Goal: Task Accomplishment & Management: Manage account settings

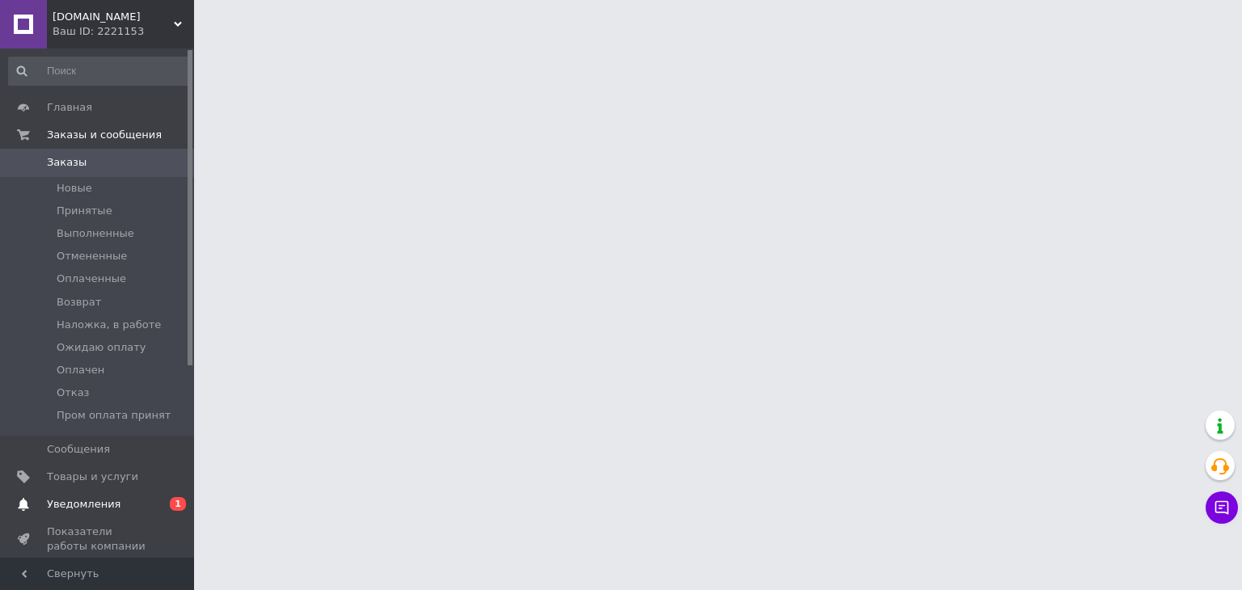
click at [61, 503] on span "Уведомления" at bounding box center [84, 504] width 74 height 15
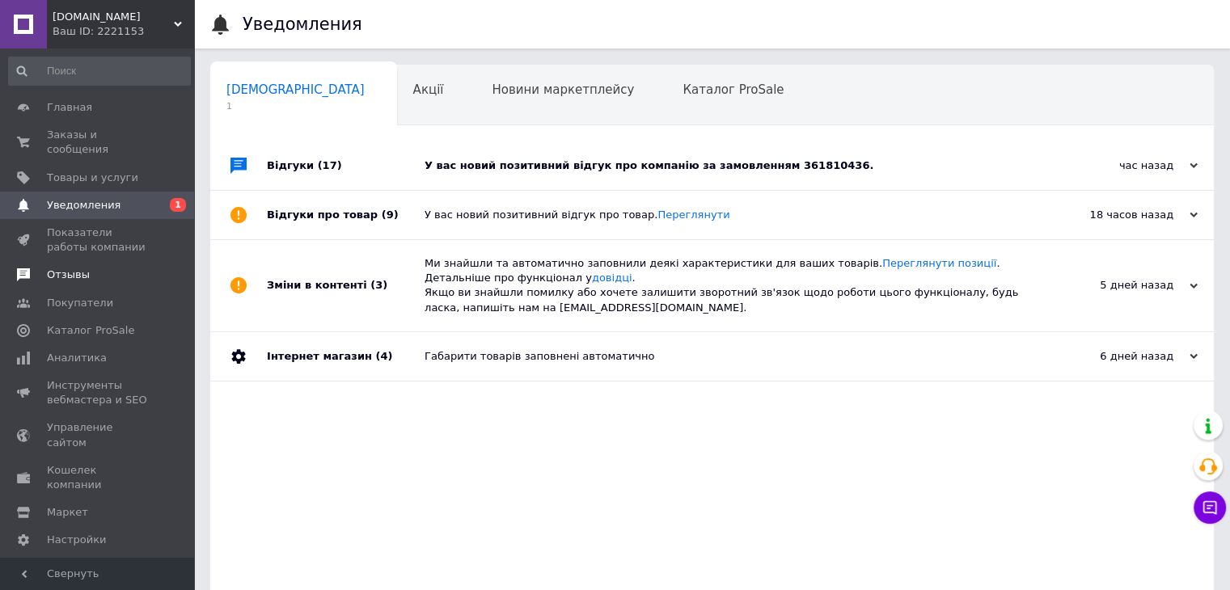
click at [64, 268] on span "Отзывы" at bounding box center [68, 275] width 43 height 15
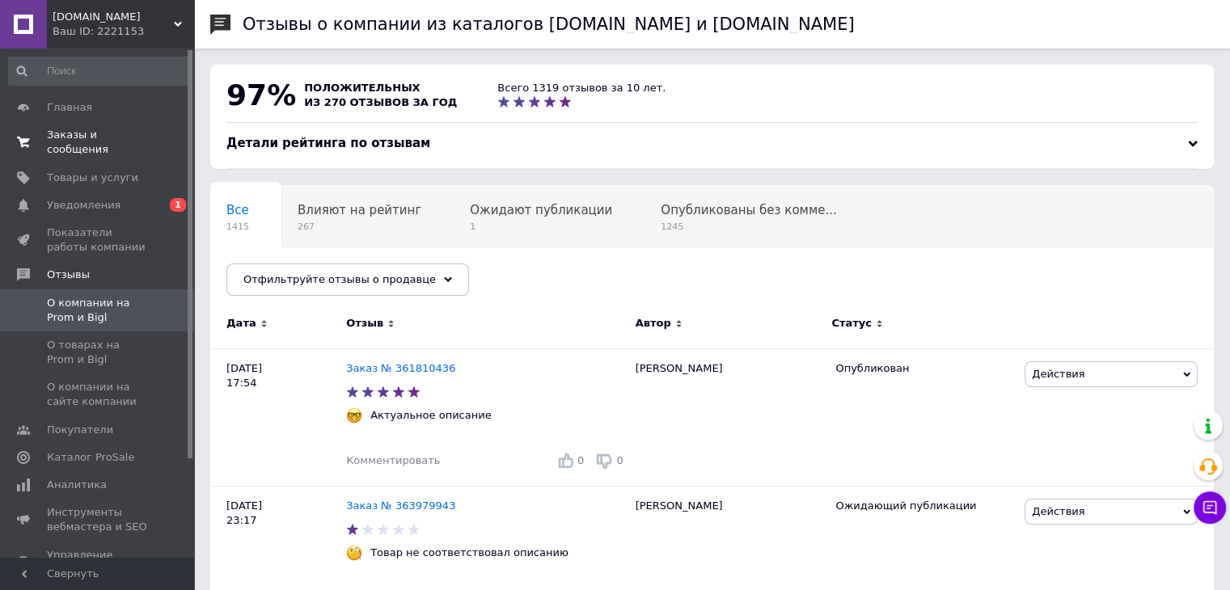
click at [82, 137] on span "Заказы и сообщения" at bounding box center [98, 142] width 103 height 29
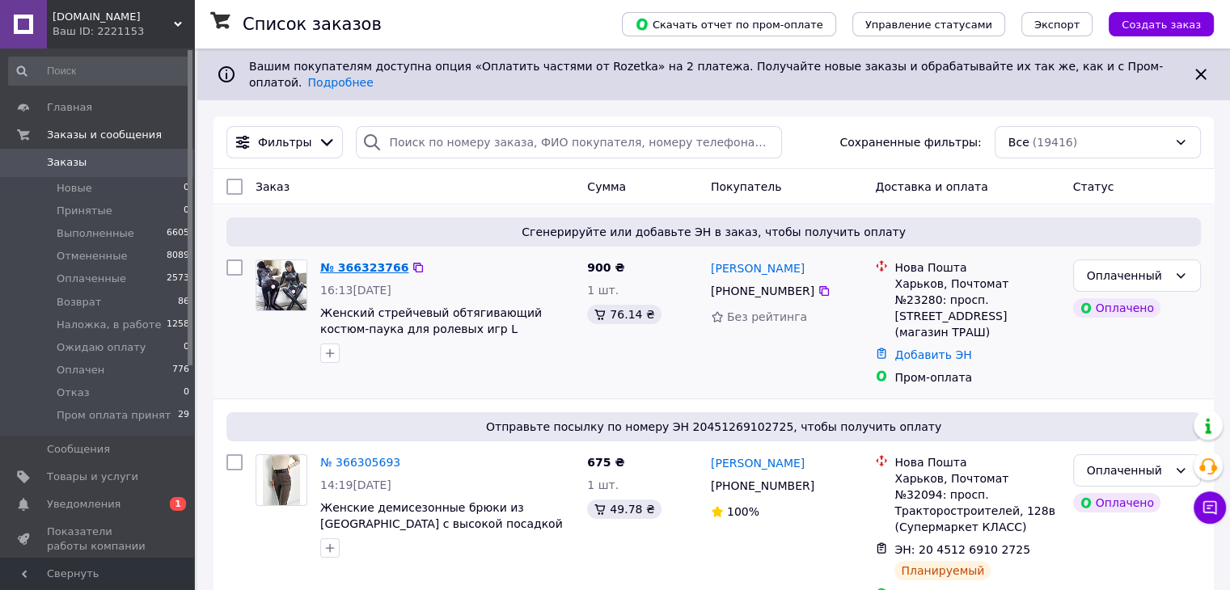
click at [358, 261] on link "№ 366323766" at bounding box center [364, 267] width 88 height 13
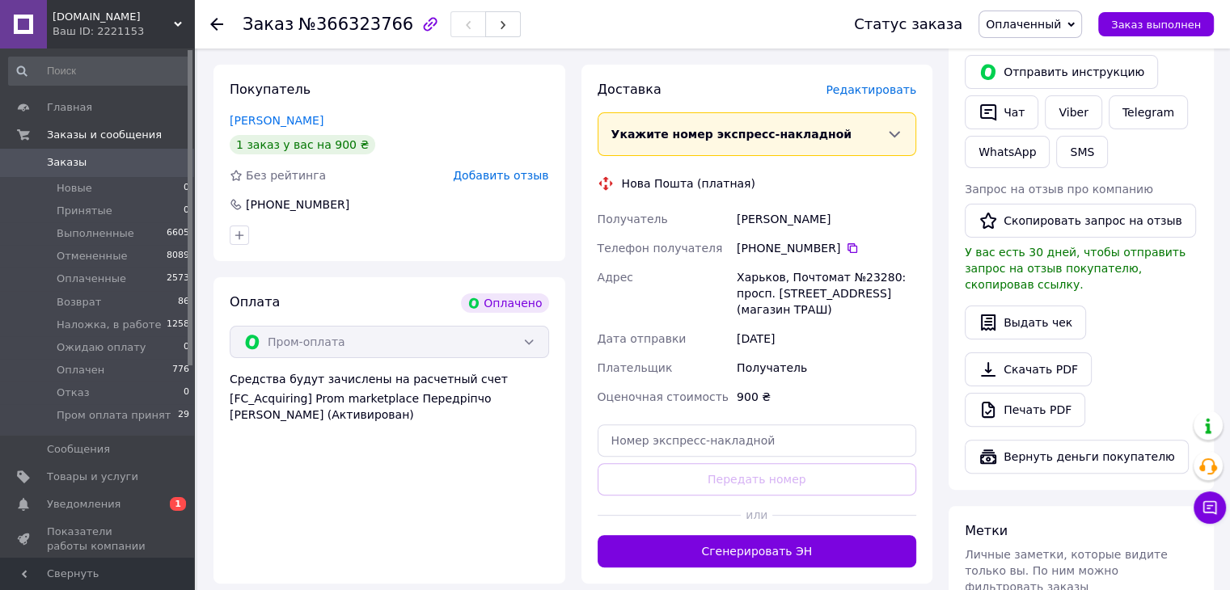
scroll to position [404, 0]
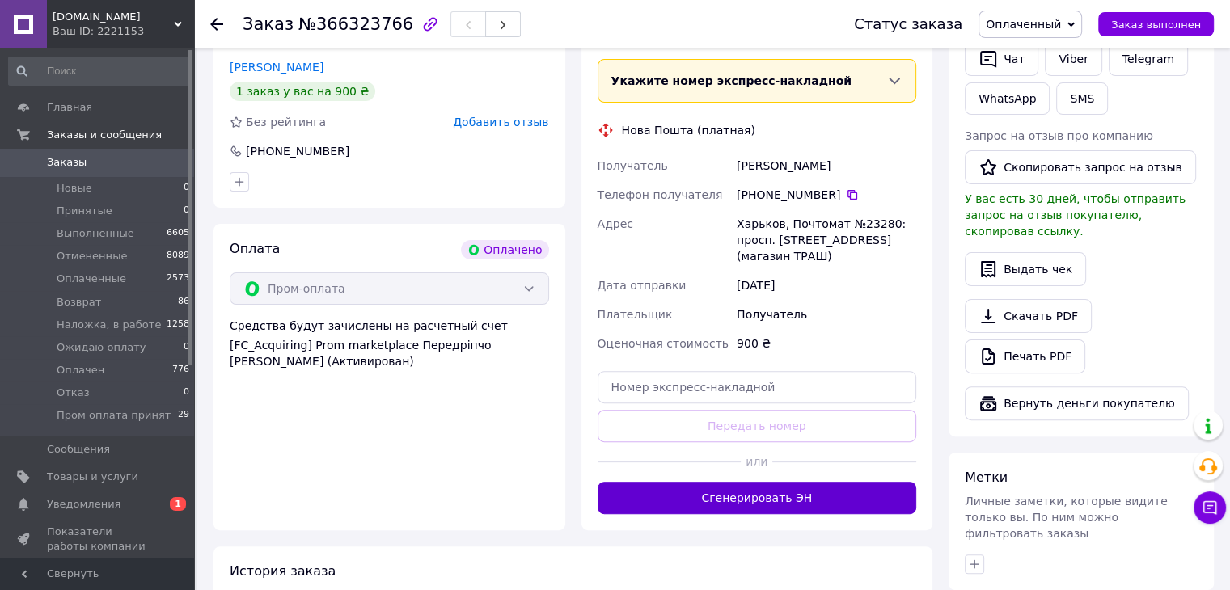
click at [763, 492] on button "Сгенерировать ЭН" at bounding box center [757, 498] width 319 height 32
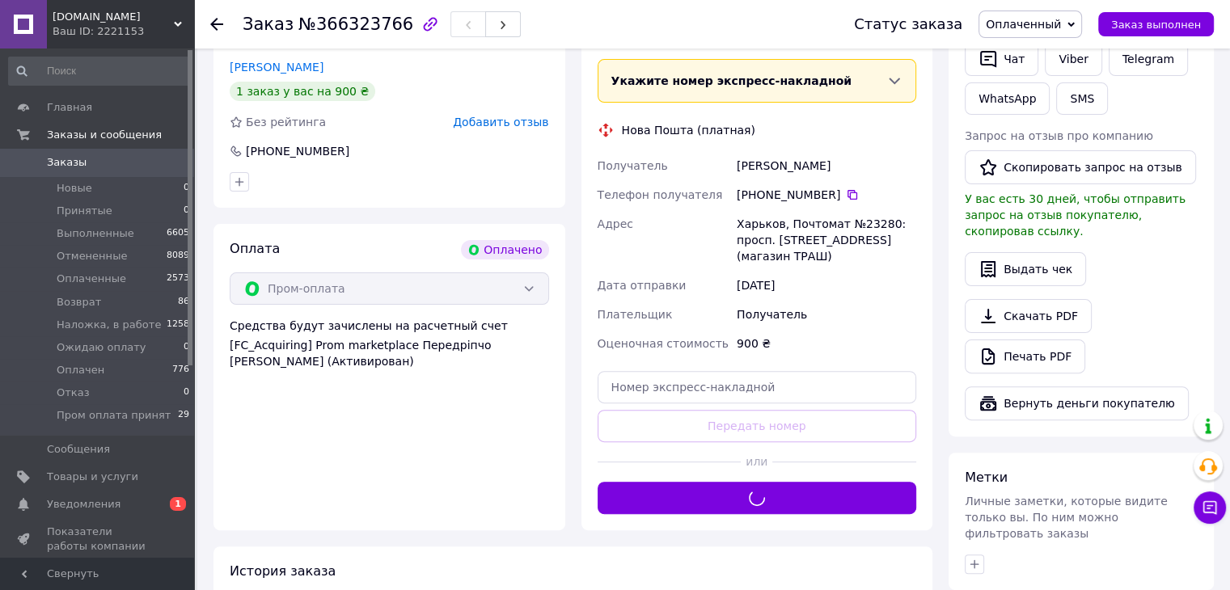
scroll to position [0, 0]
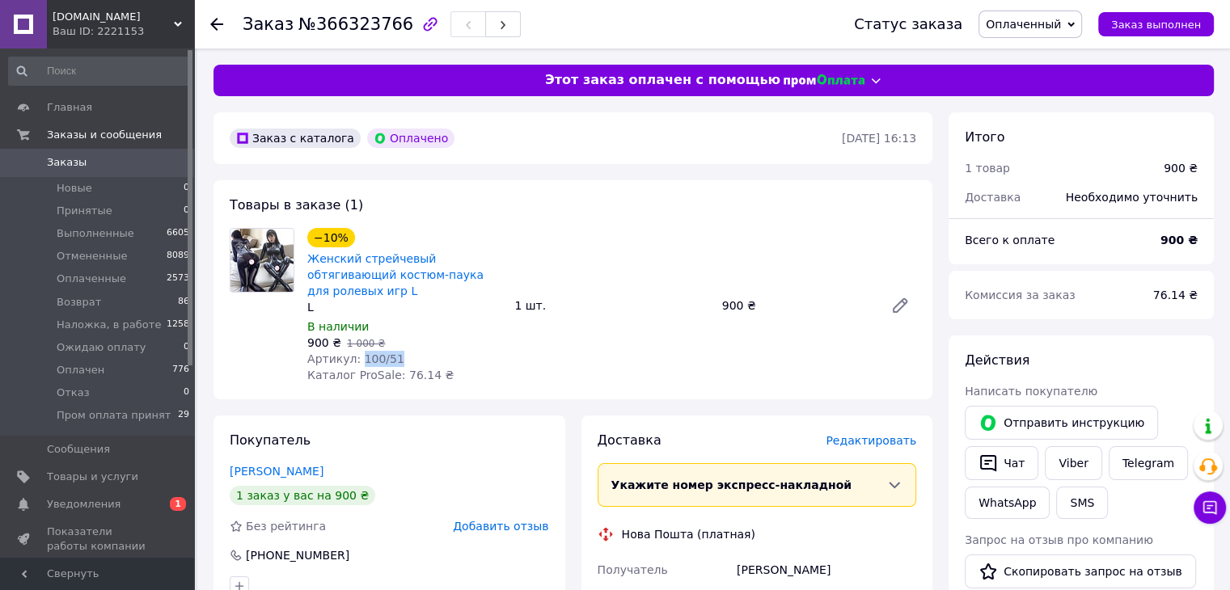
drag, startPoint x: 354, startPoint y: 340, endPoint x: 394, endPoint y: 344, distance: 39.9
click at [394, 351] on div "Артикул: 100/51" at bounding box center [404, 359] width 194 height 16
copy span "100/51"
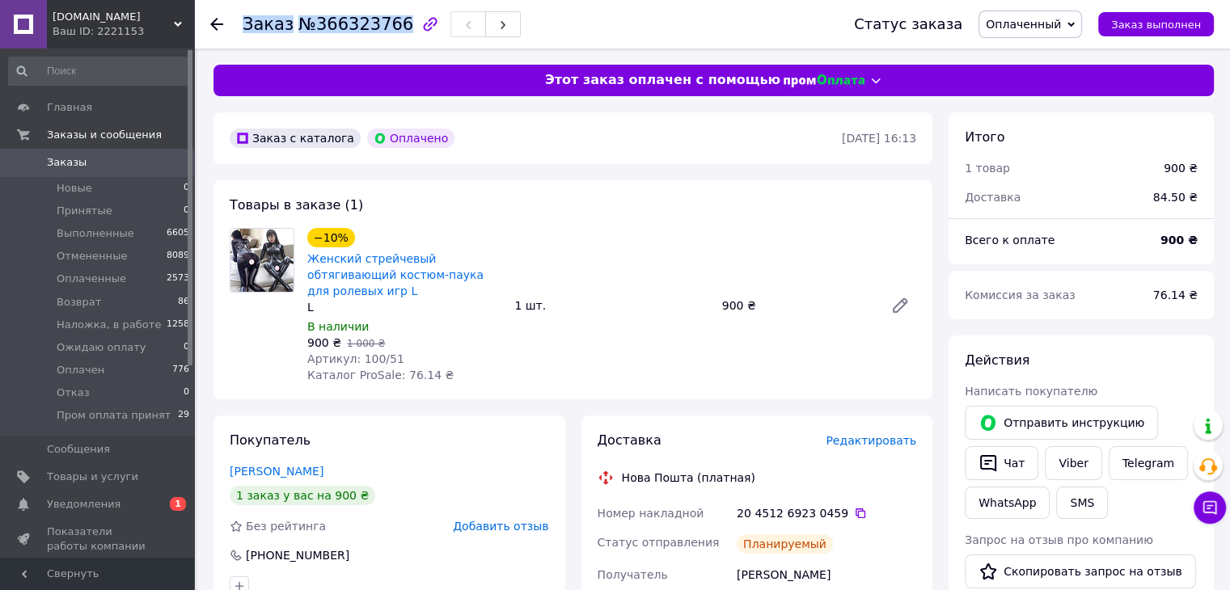
drag, startPoint x: 246, startPoint y: 20, endPoint x: 388, endPoint y: 26, distance: 142.4
click at [388, 26] on h1 "Заказ №366323766" at bounding box center [328, 24] width 171 height 19
copy h1 "Заказ №366323766"
drag, startPoint x: 307, startPoint y: 339, endPoint x: 417, endPoint y: 340, distance: 110.0
click at [414, 351] on div "Артикул: 100/51" at bounding box center [404, 359] width 194 height 16
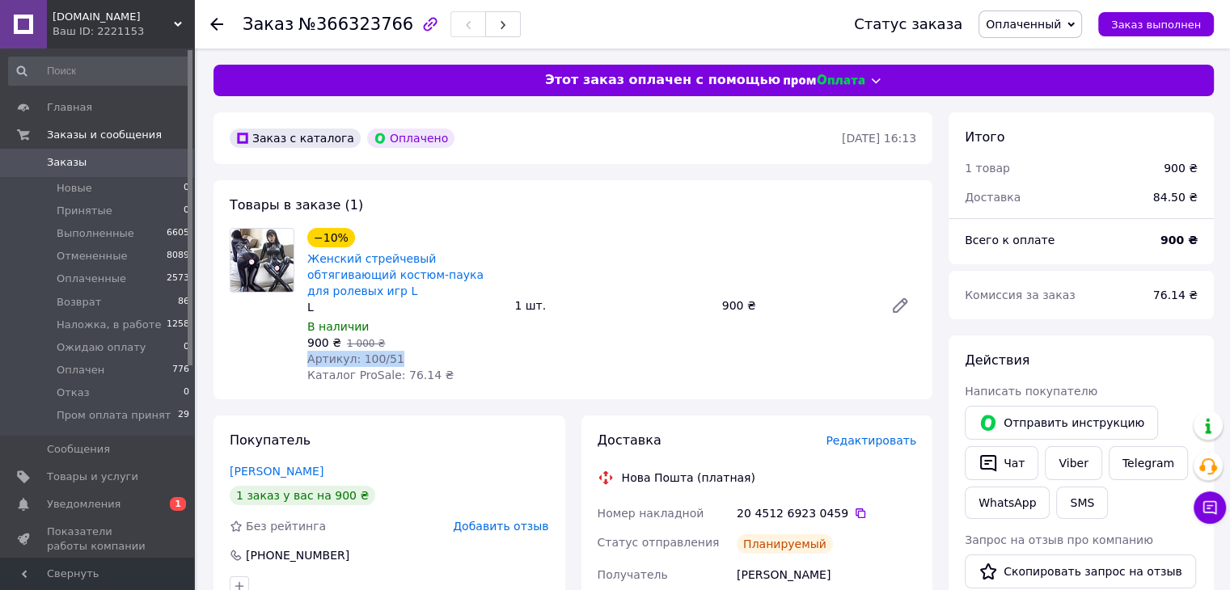
copy span "Артикул: 100/51"
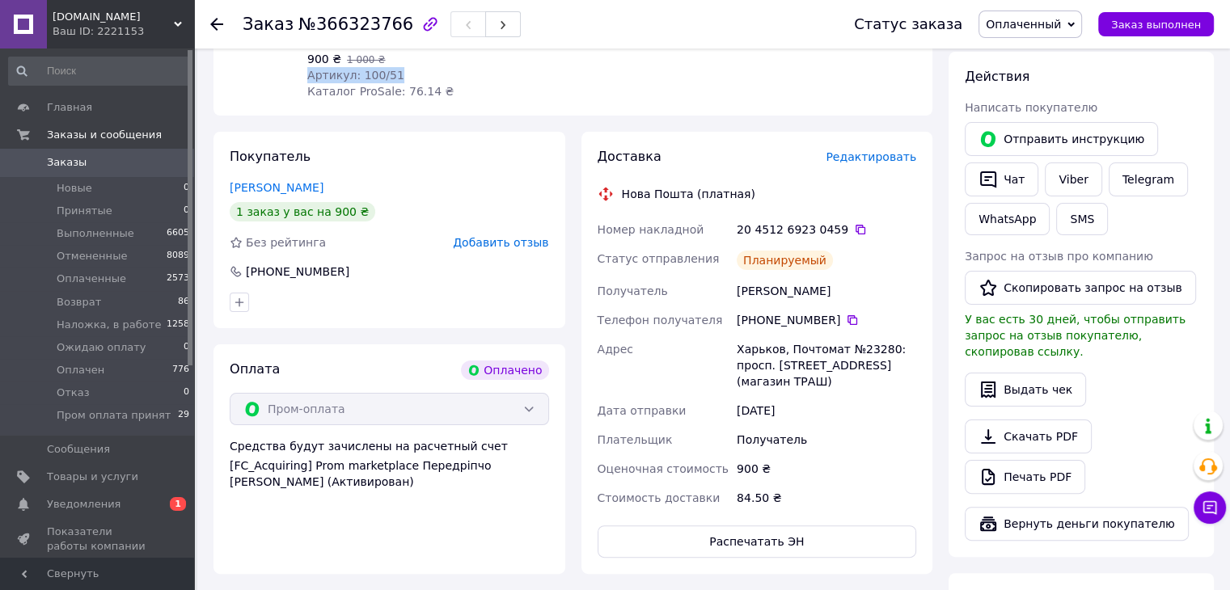
scroll to position [323, 0]
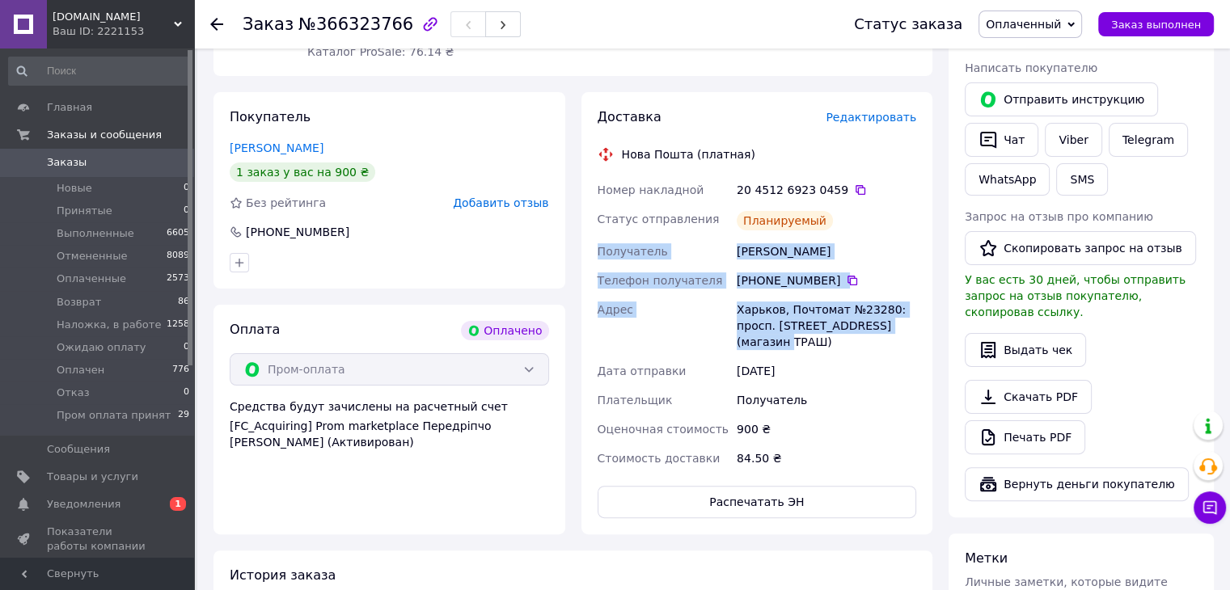
drag, startPoint x: 598, startPoint y: 234, endPoint x: 648, endPoint y: 168, distance: 82.5
click at [774, 327] on div "Номер накладной 20 4512 6923 0459   Статус отправления Планируемый Получатель С…" at bounding box center [757, 324] width 326 height 298
copy div "Получатель Скоркіна Анна Телефон получателя +380 50 661 50 13   Адрес Харьков, …"
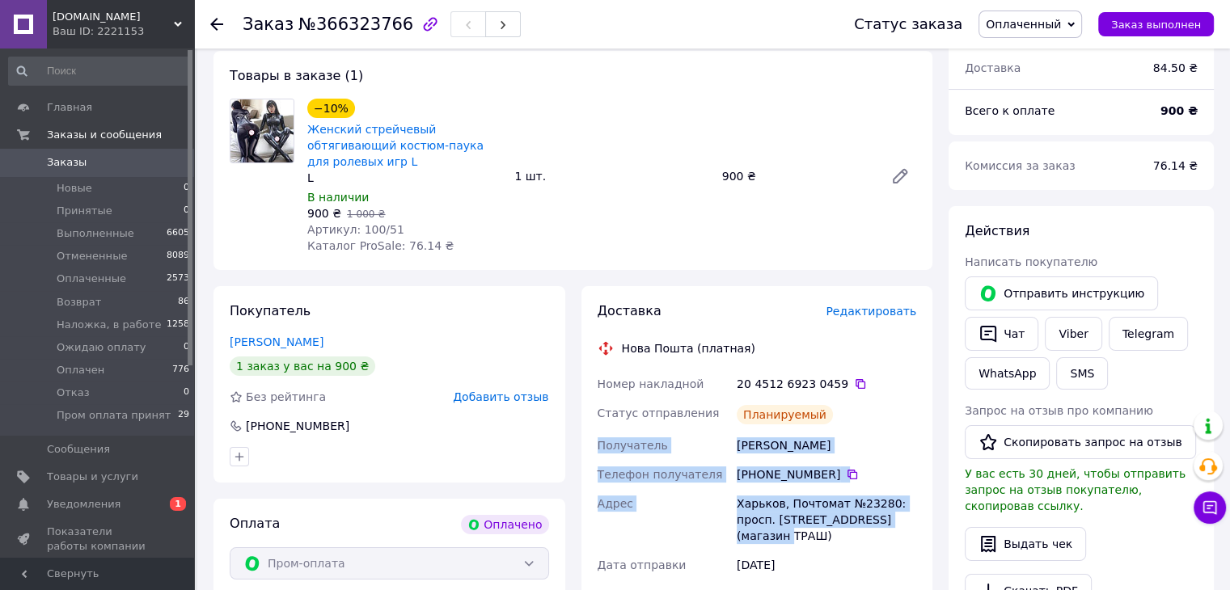
scroll to position [0, 0]
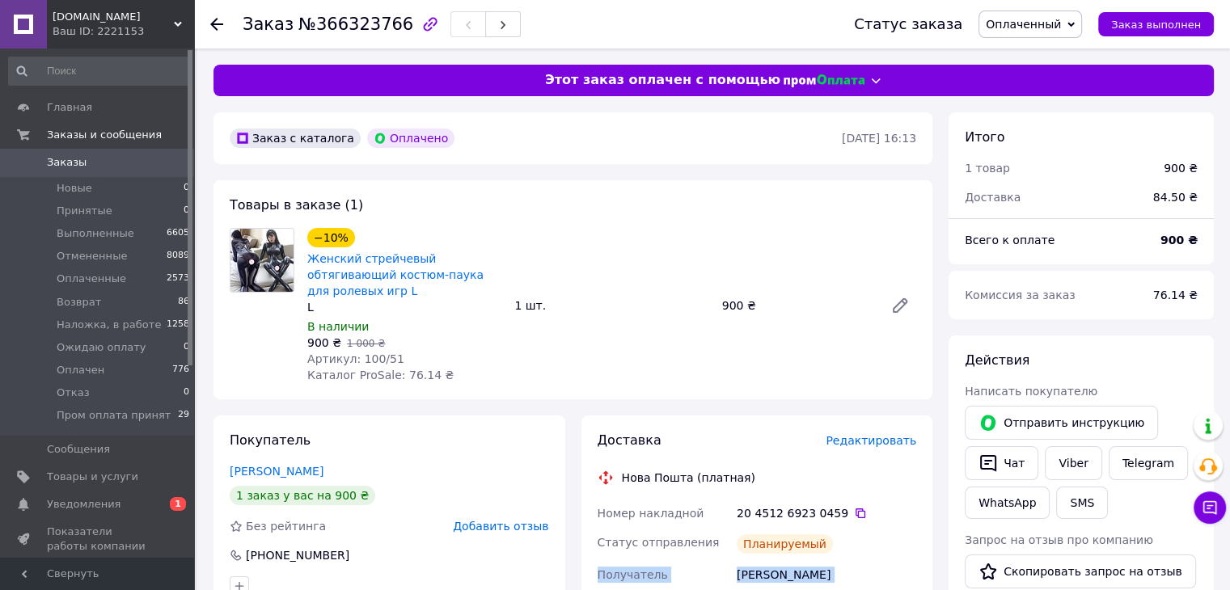
click at [64, 159] on span "Заказы" at bounding box center [67, 162] width 40 height 15
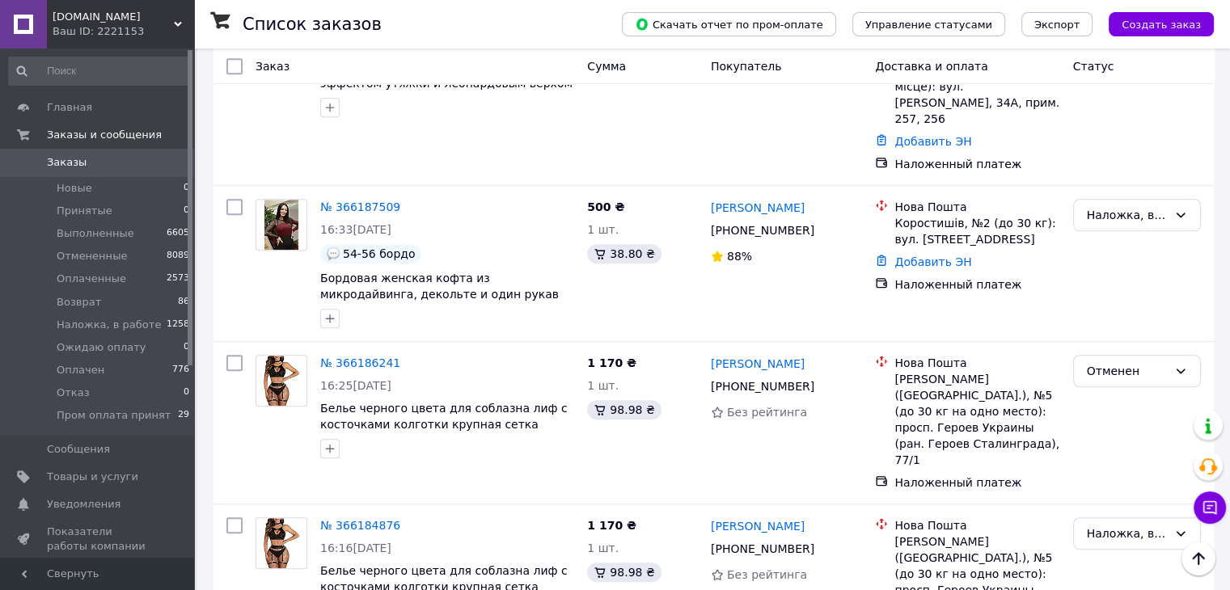
scroll to position [1213, 0]
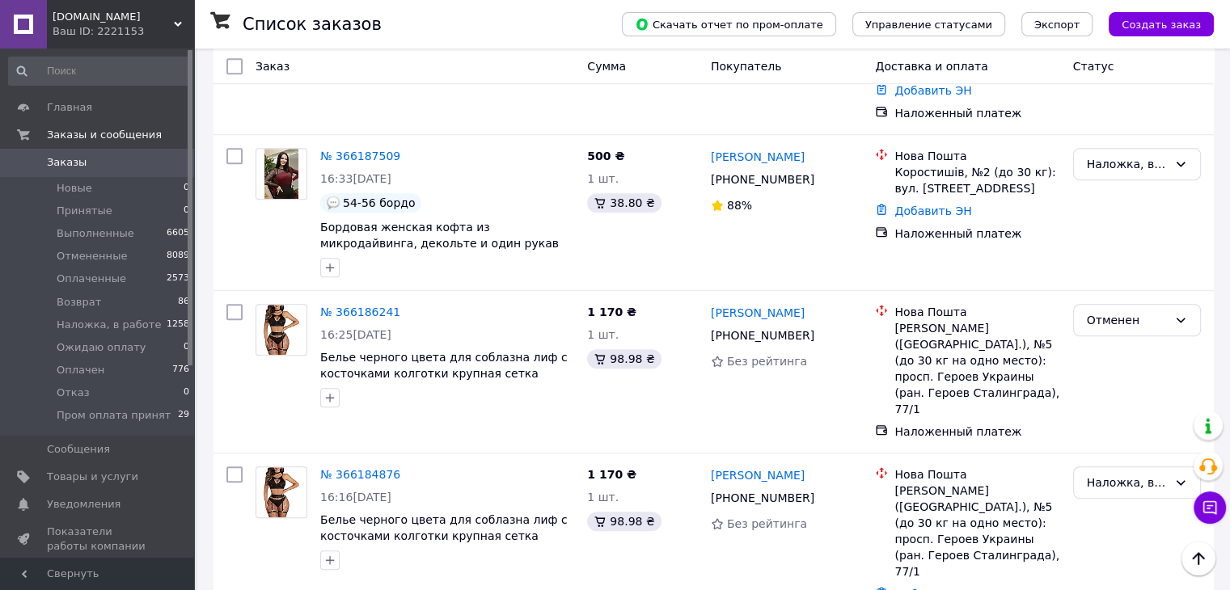
click at [94, 10] on div "Booms.com.ua Ваш ID: 2221153" at bounding box center [120, 24] width 147 height 49
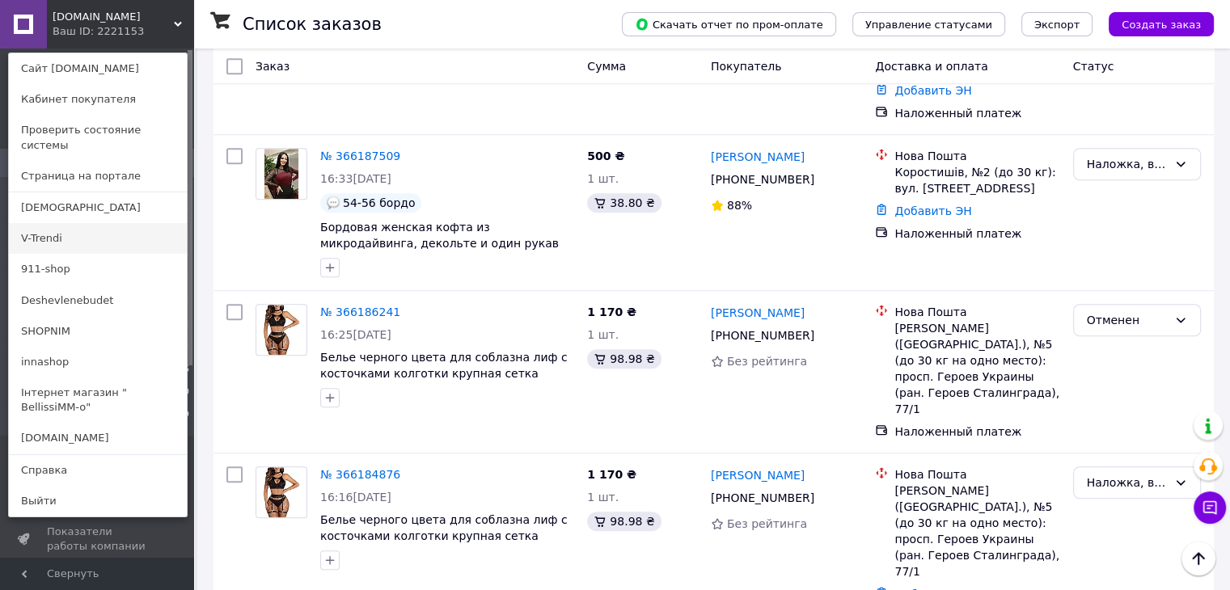
click at [63, 223] on link "V-Trendi" at bounding box center [98, 238] width 178 height 31
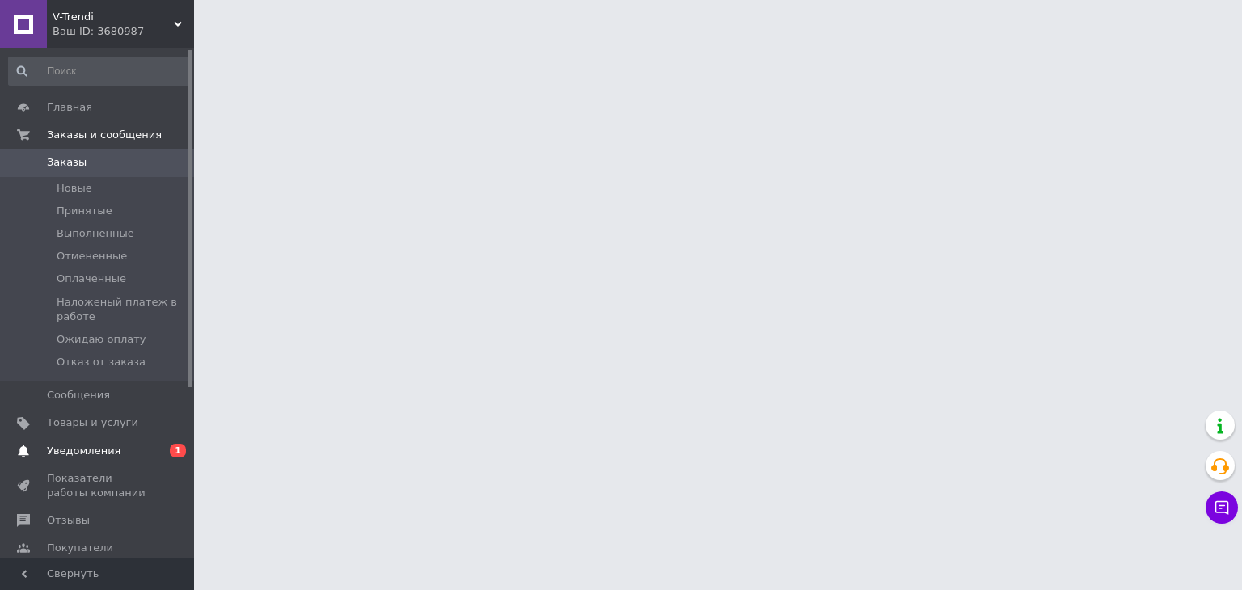
click at [112, 452] on span "Уведомления" at bounding box center [98, 451] width 103 height 15
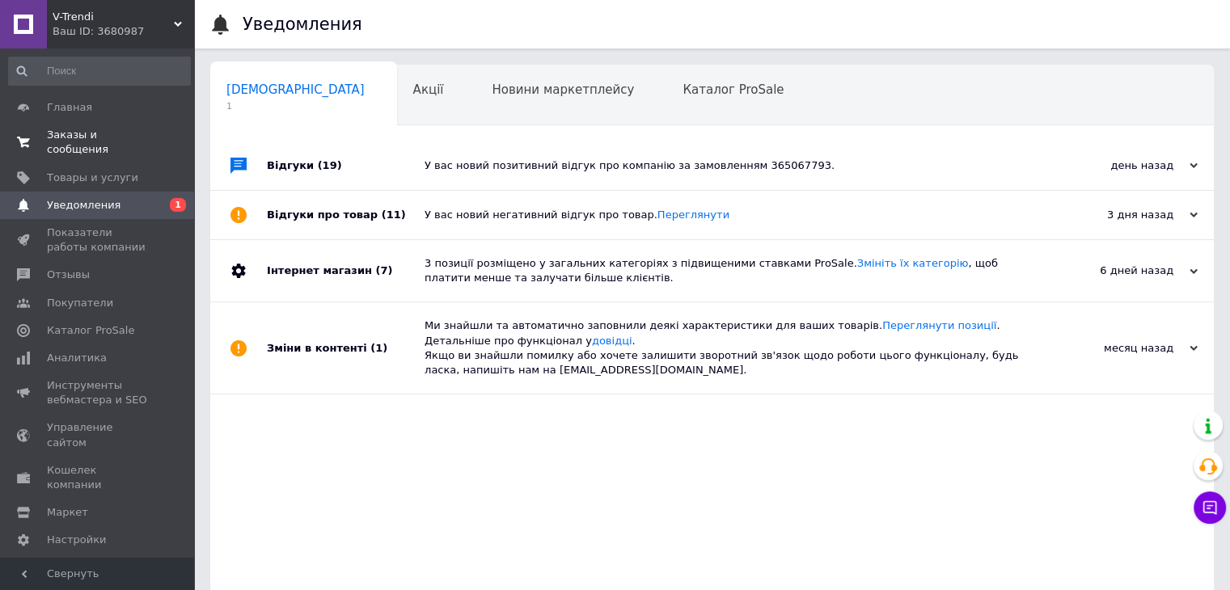
click at [91, 136] on span "Заказы и сообщения" at bounding box center [98, 142] width 103 height 29
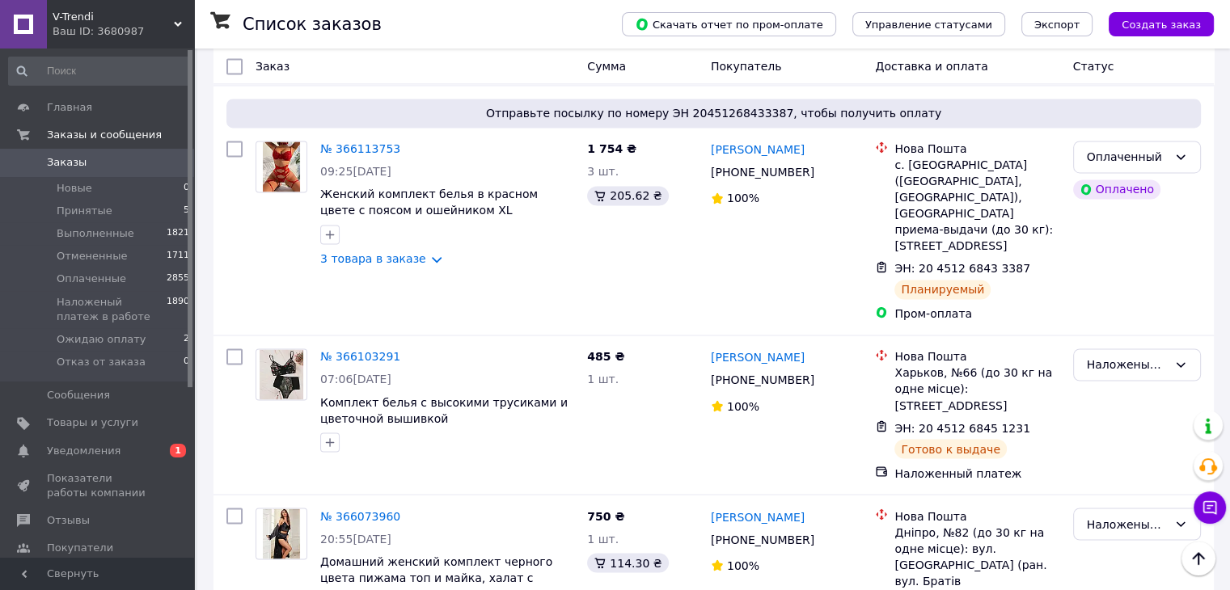
scroll to position [2669, 0]
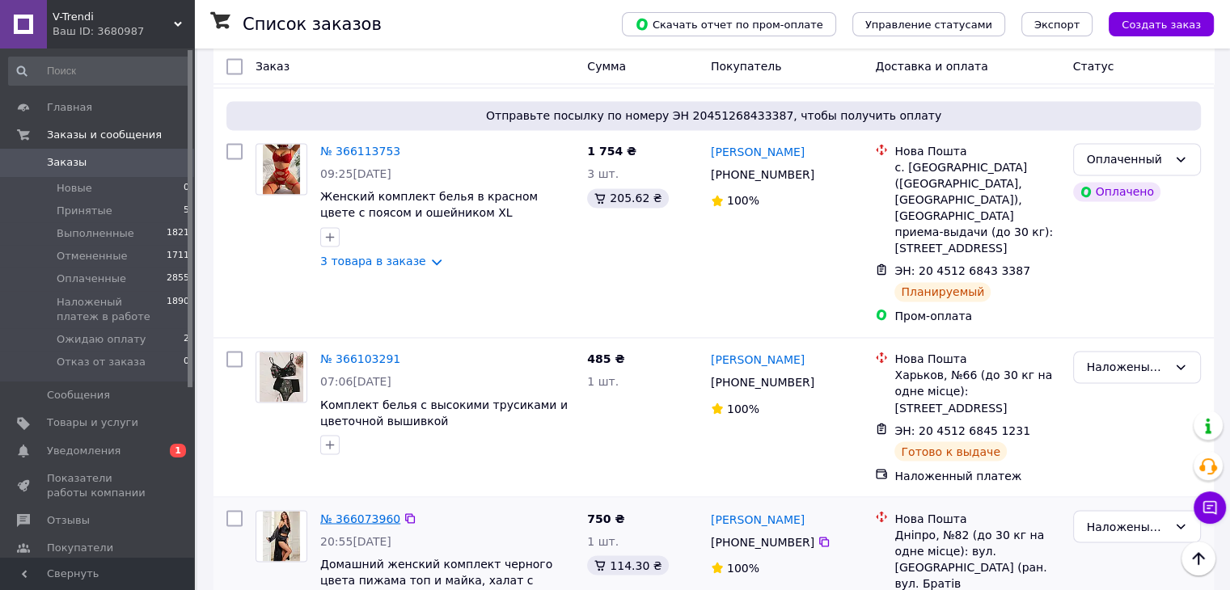
click at [356, 512] on link "№ 366073960" at bounding box center [360, 518] width 80 height 13
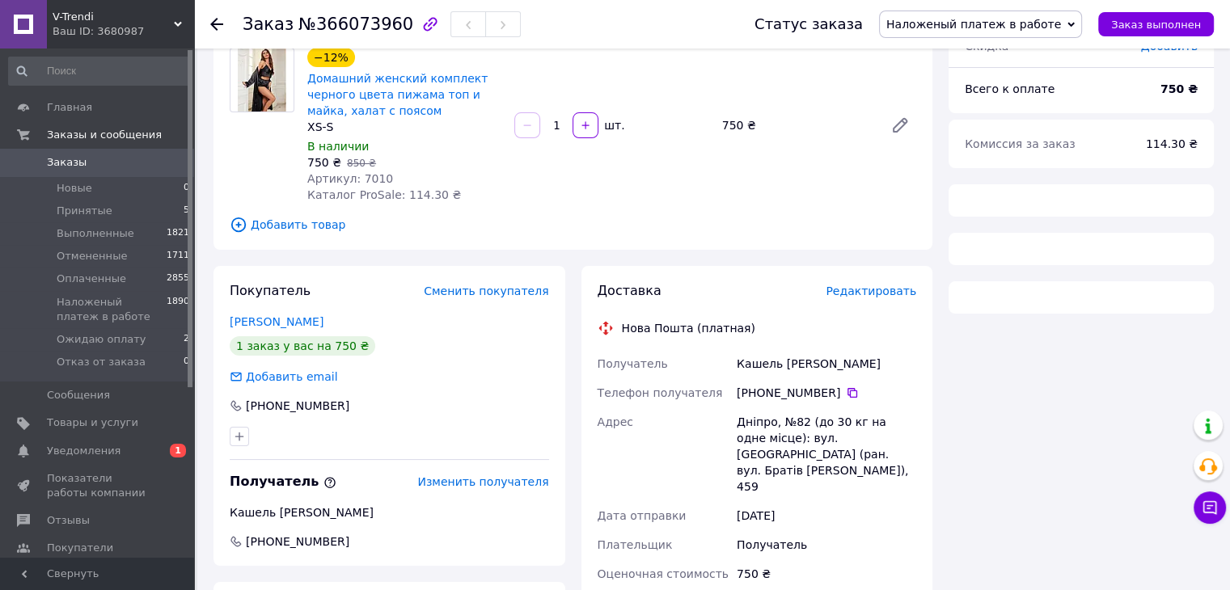
scroll to position [162, 0]
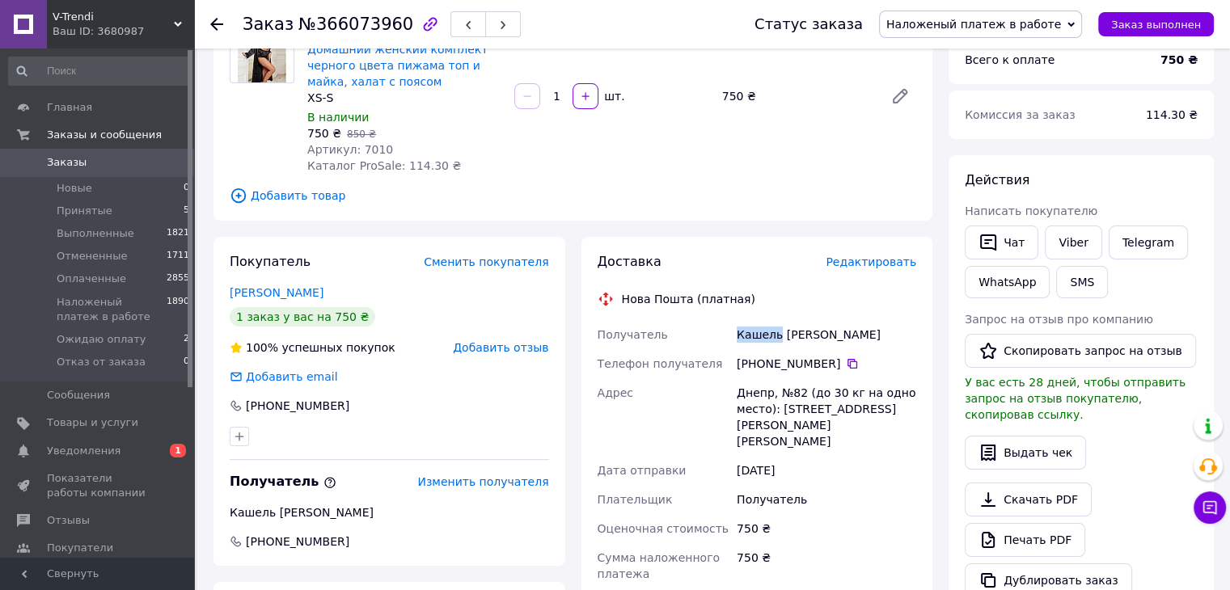
drag, startPoint x: 737, startPoint y: 331, endPoint x: 775, endPoint y: 332, distance: 38.0
click at [775, 332] on div "Кашель [PERSON_NAME]" at bounding box center [826, 334] width 186 height 29
copy div "Кашель"
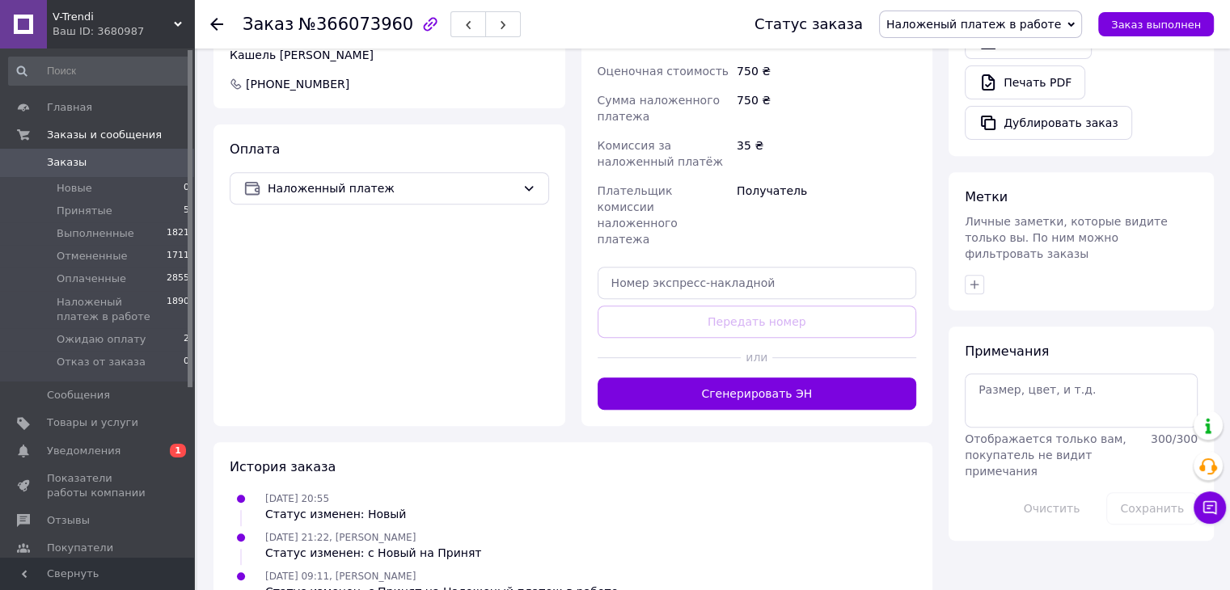
scroll to position [630, 0]
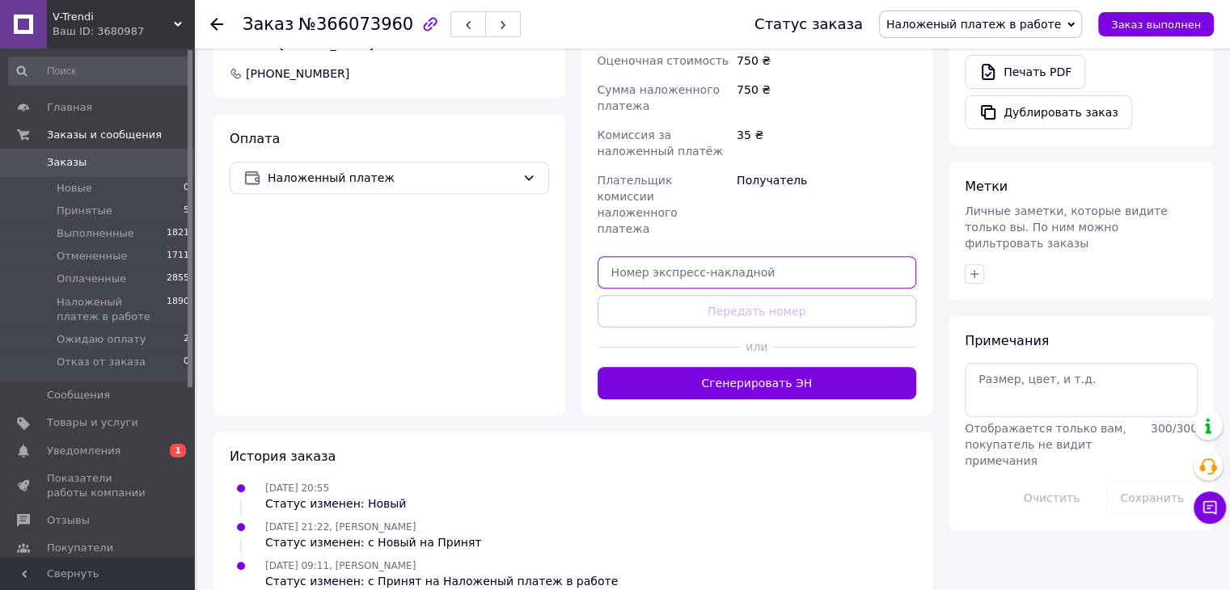
click at [638, 256] on input "text" at bounding box center [757, 272] width 319 height 32
paste input "20451268448443"
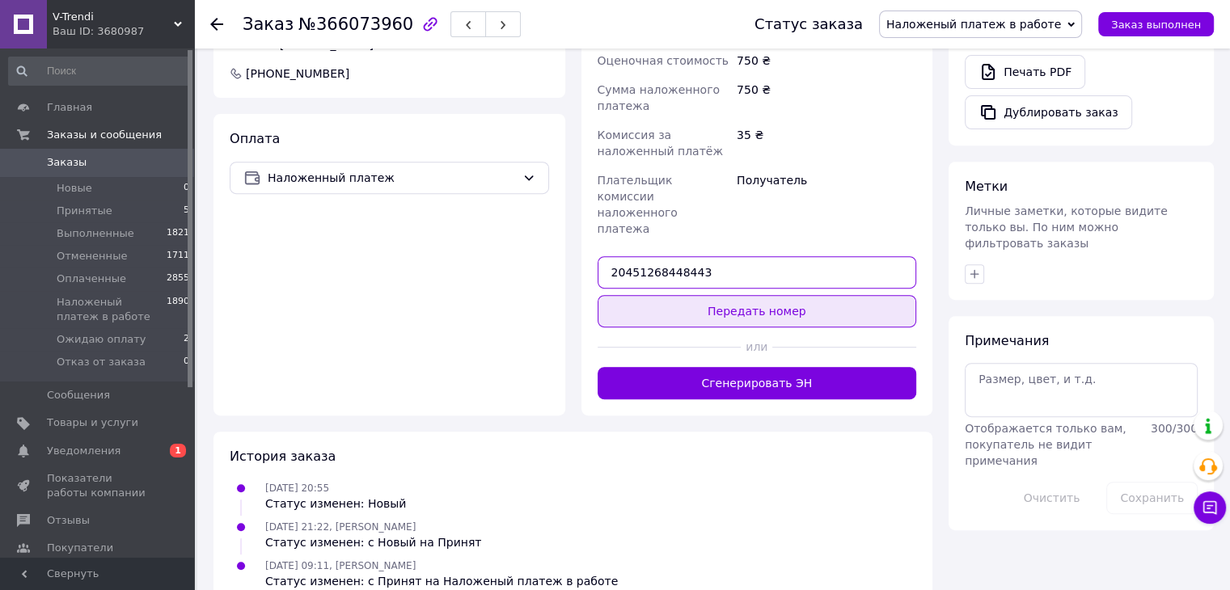
type input "20451268448443"
click at [649, 295] on button "Передать номер" at bounding box center [757, 311] width 319 height 32
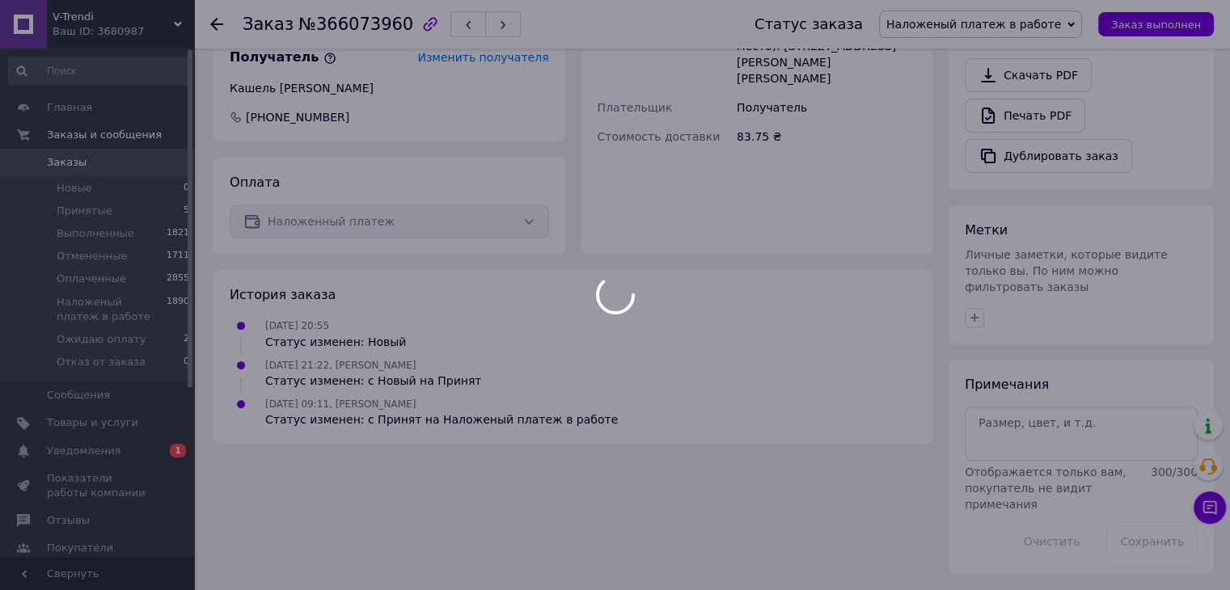
scroll to position [551, 0]
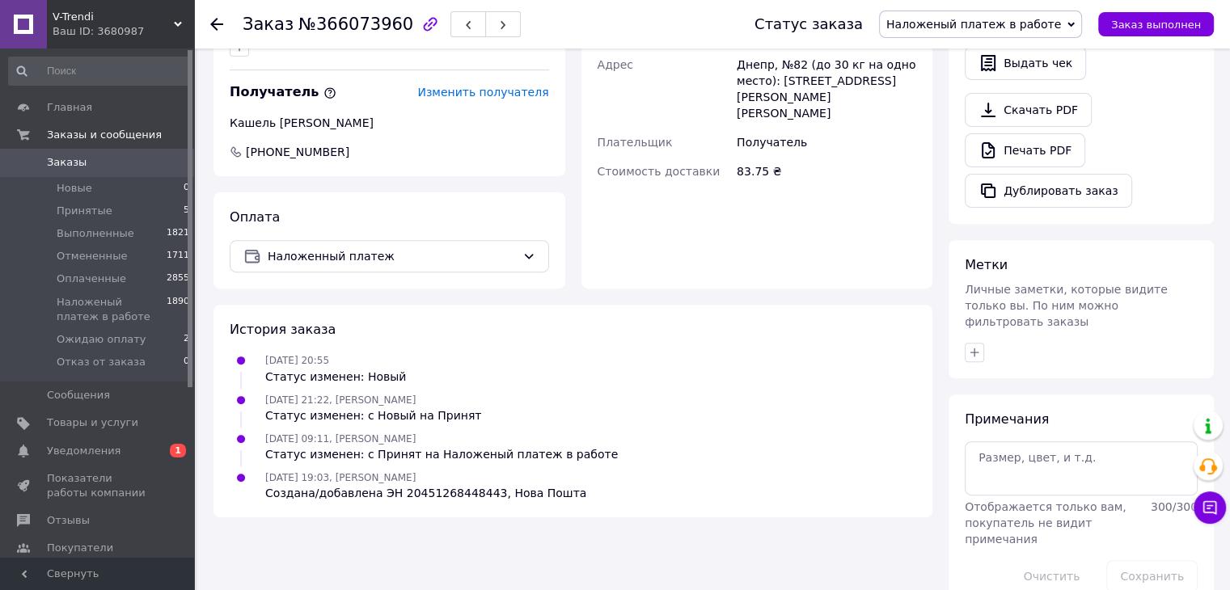
click at [59, 158] on span "Заказы" at bounding box center [67, 162] width 40 height 15
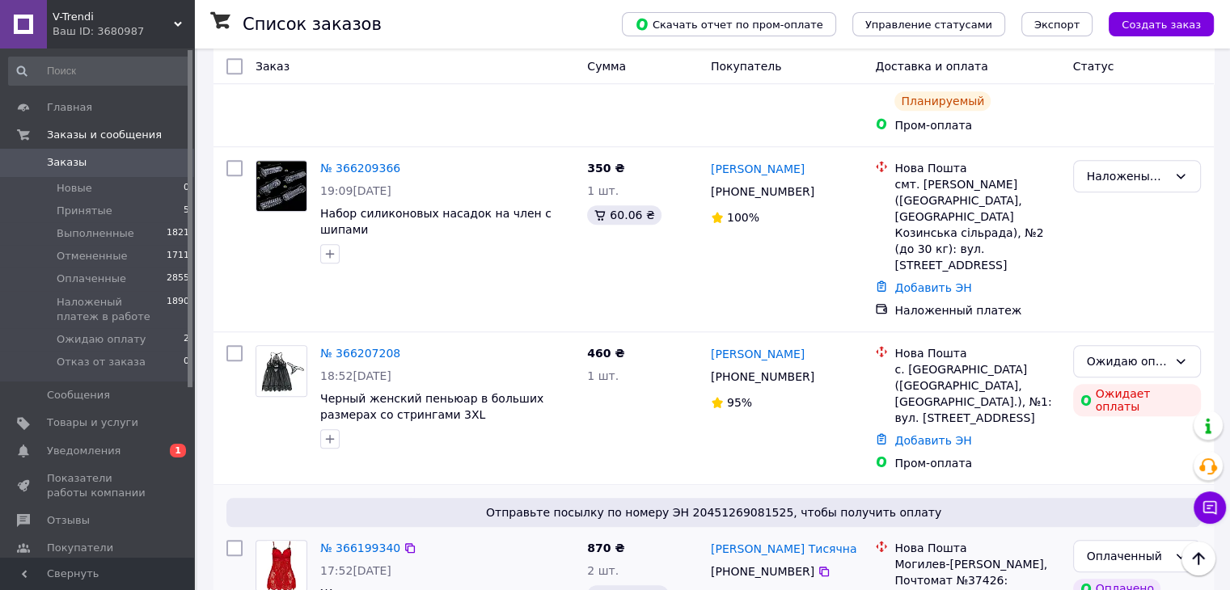
scroll to position [1294, 0]
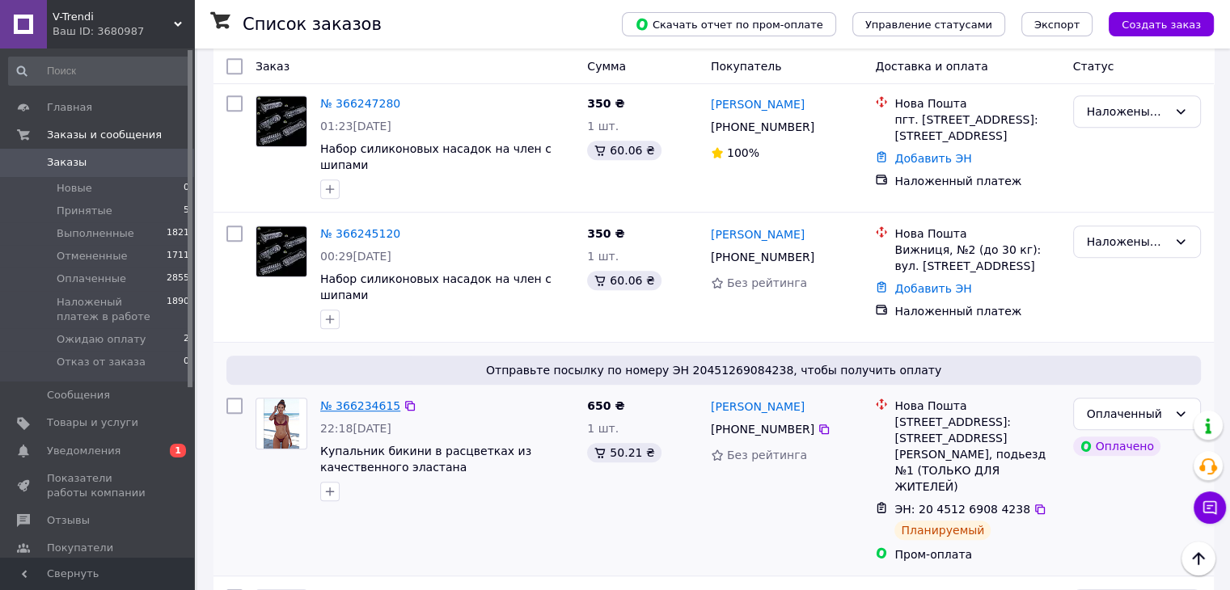
click at [366, 399] on link "№ 366234615" at bounding box center [360, 405] width 80 height 13
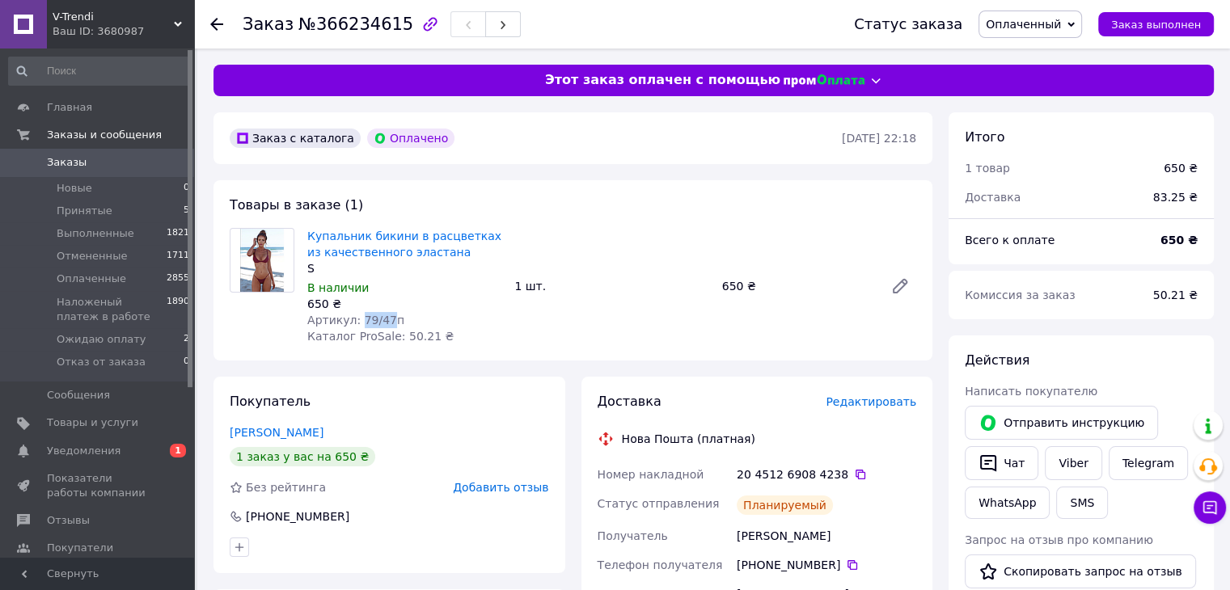
drag, startPoint x: 354, startPoint y: 319, endPoint x: 383, endPoint y: 316, distance: 29.3
click at [383, 316] on span "Артикул: 79/47п" at bounding box center [355, 320] width 97 height 13
copy span "79/47"
drag, startPoint x: 278, startPoint y: 32, endPoint x: 385, endPoint y: 19, distance: 107.4
click at [388, 33] on div "Заказ №366234615 Статус заказа Оплаченный Принят Выполнен Отменен Наложеный пла…" at bounding box center [712, 24] width 1004 height 49
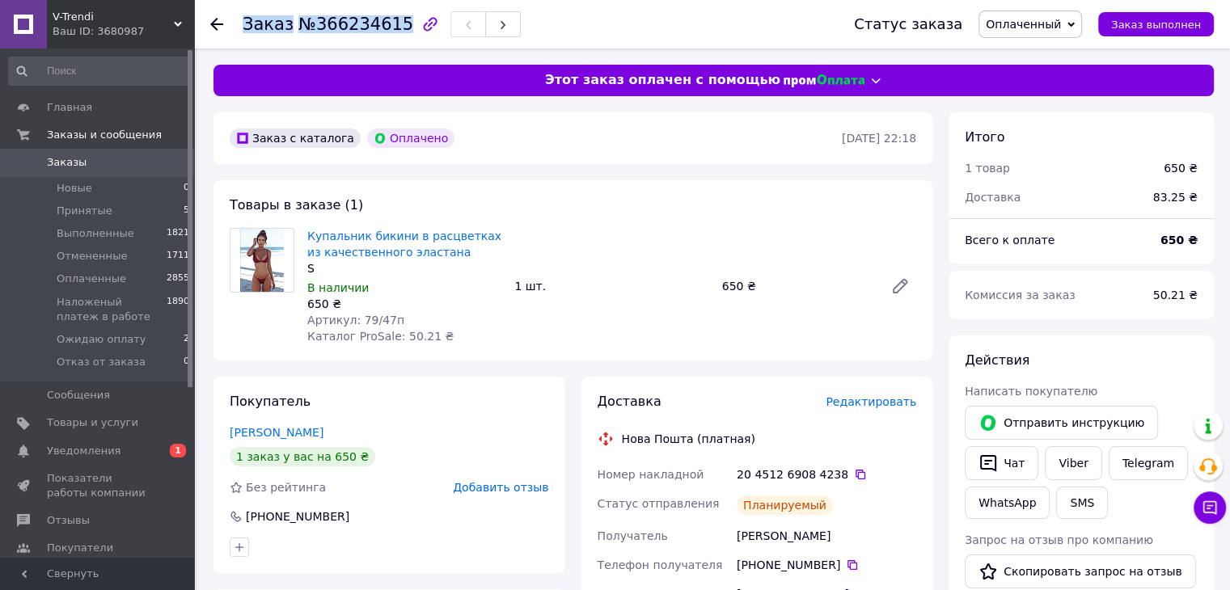
copy h1 "Заказ №366234615"
drag, startPoint x: 306, startPoint y: 315, endPoint x: 385, endPoint y: 320, distance: 78.6
click at [385, 320] on div "Купальник бикини в расцветках из качественного эластана S В наличии 650 ₴ Артик…" at bounding box center [404, 286] width 207 height 123
copy span "Артикул: 79/47"
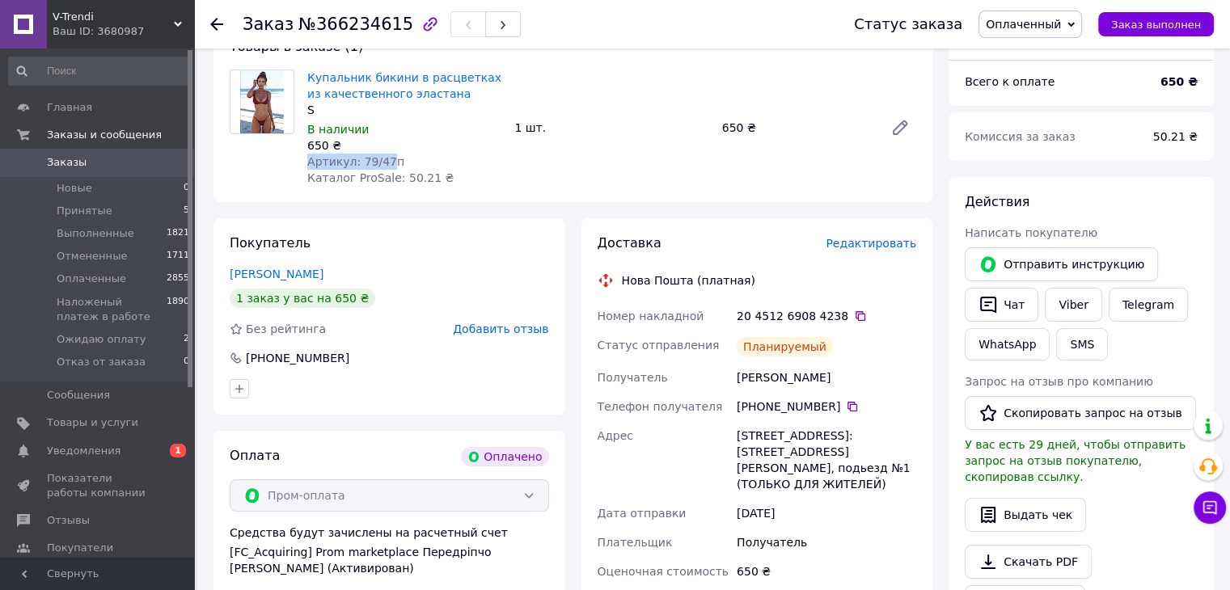
scroll to position [162, 0]
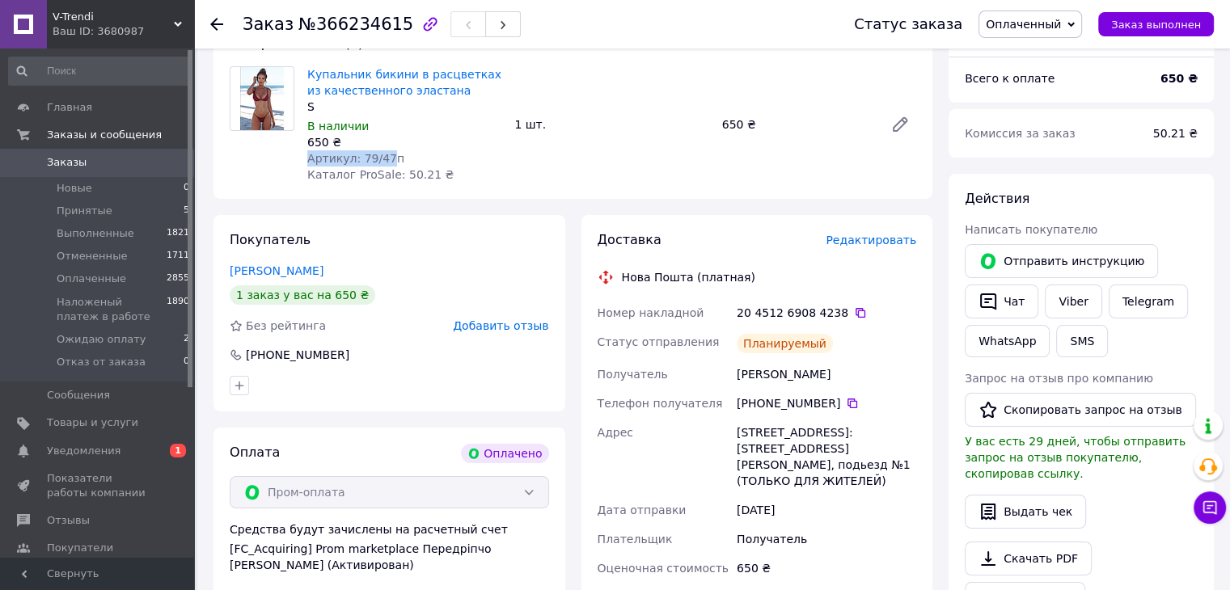
drag, startPoint x: 600, startPoint y: 366, endPoint x: 767, endPoint y: 430, distance: 178.4
click at [818, 476] on div "Номер накладной 20 4512 6908 4238   Статус отправления Планируемый Получатель М…" at bounding box center [757, 455] width 326 height 314
copy div "Получатель Ментор Аліна Телефон получателя [PHONE_NUMBER]   Адрес [STREET_ADDRE…"
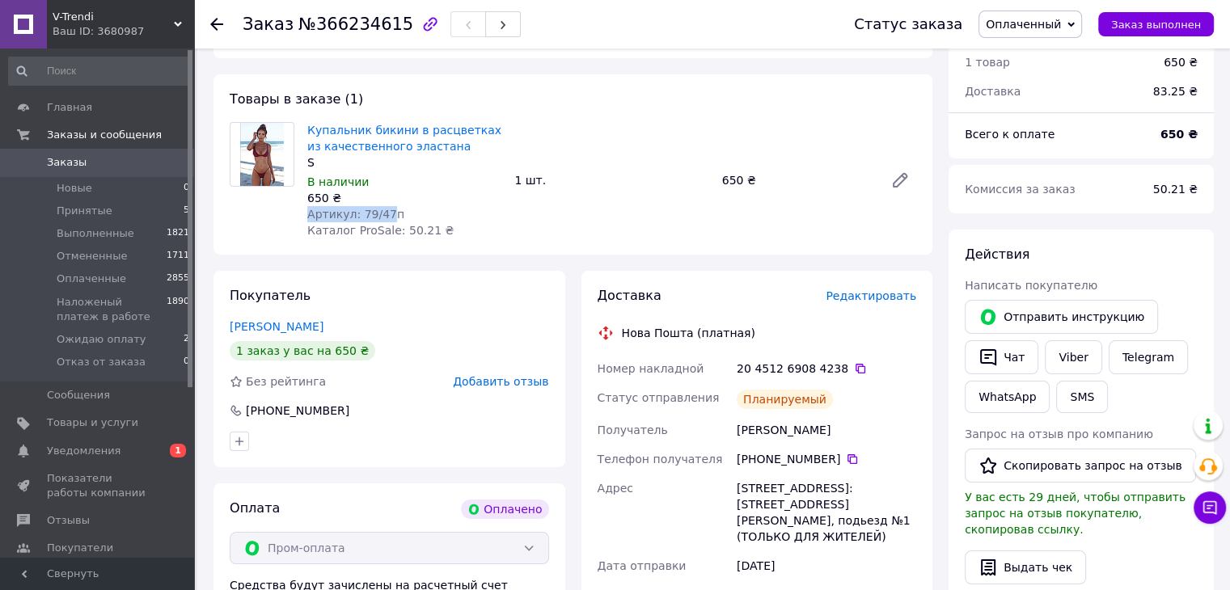
scroll to position [81, 0]
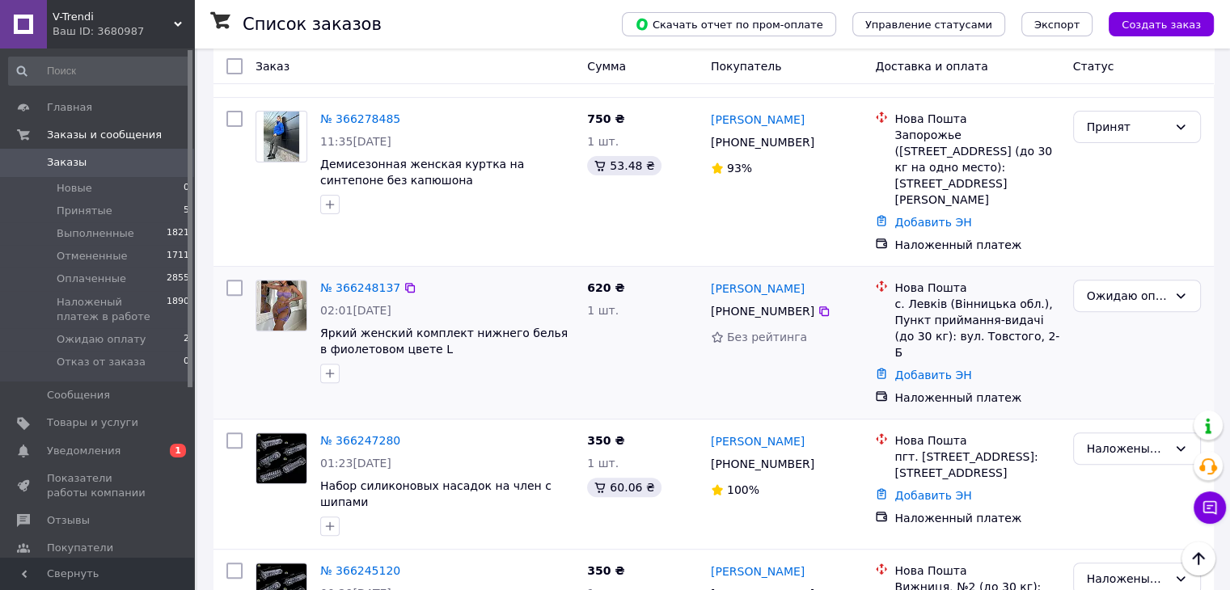
scroll to position [485, 0]
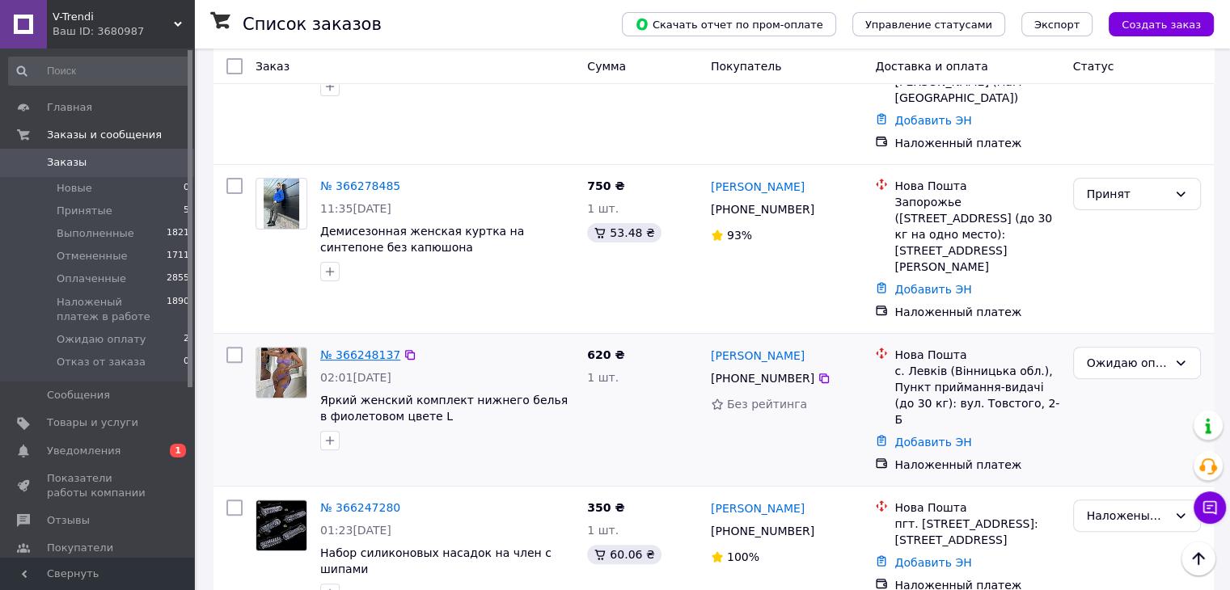
click at [357, 349] on link "№ 366248137" at bounding box center [360, 355] width 80 height 13
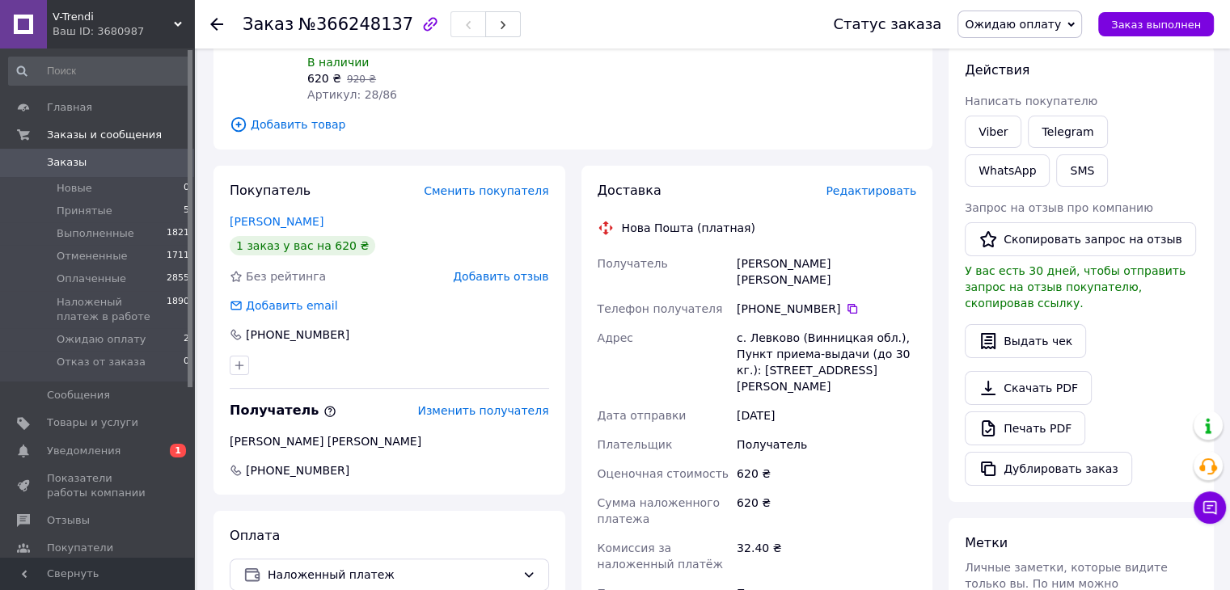
scroll to position [35, 0]
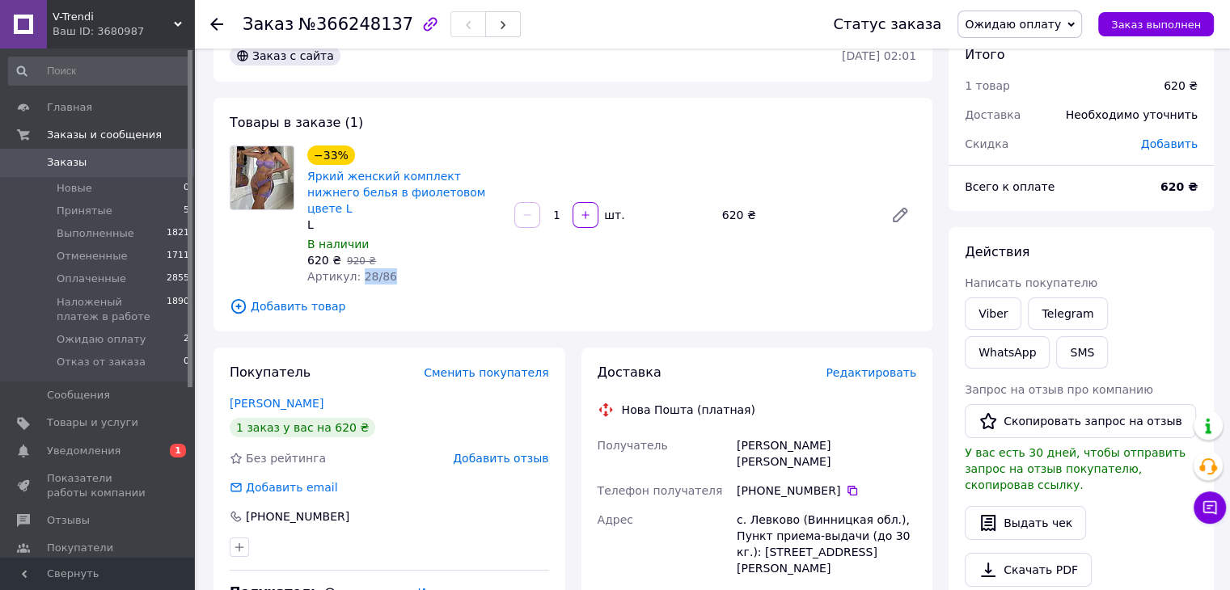
drag, startPoint x: 353, startPoint y: 260, endPoint x: 395, endPoint y: 260, distance: 41.2
click at [395, 268] on div "Артикул: 28/86" at bounding box center [404, 276] width 194 height 16
copy span "28/86"
drag, startPoint x: 308, startPoint y: 256, endPoint x: 408, endPoint y: 249, distance: 99.7
click at [405, 268] on div "Артикул: 28/86" at bounding box center [404, 276] width 194 height 16
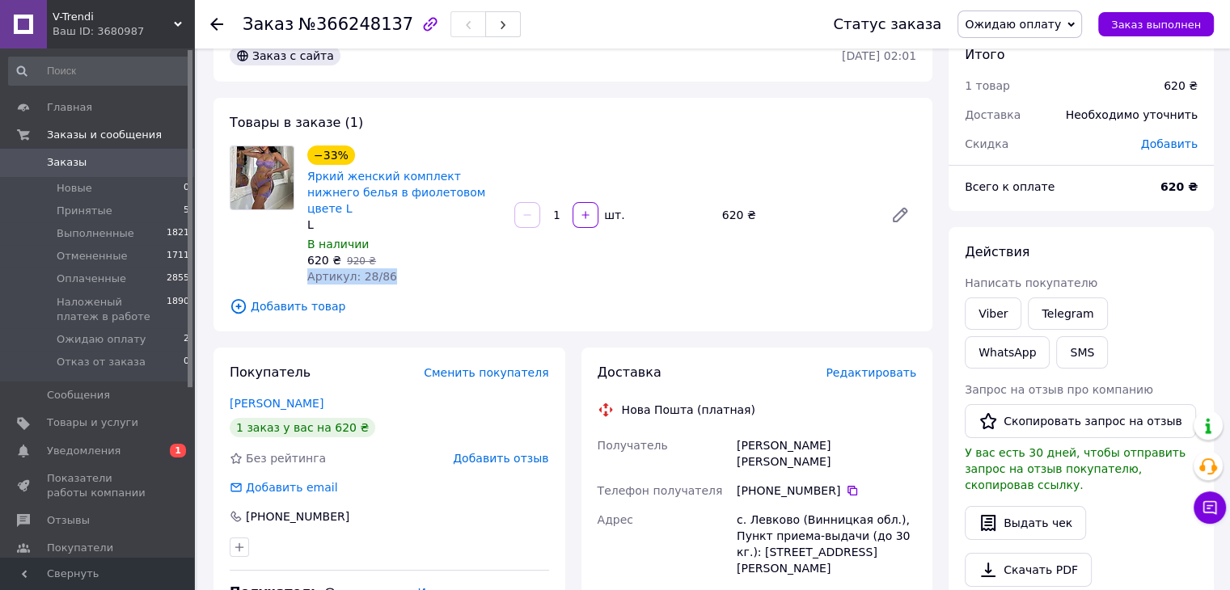
copy span "Артикул: 28/86"
drag, startPoint x: 1008, startPoint y: 21, endPoint x: 1030, endPoint y: 68, distance: 52.1
click at [1008, 27] on span "Ожидаю оплату" at bounding box center [1013, 24] width 96 height 13
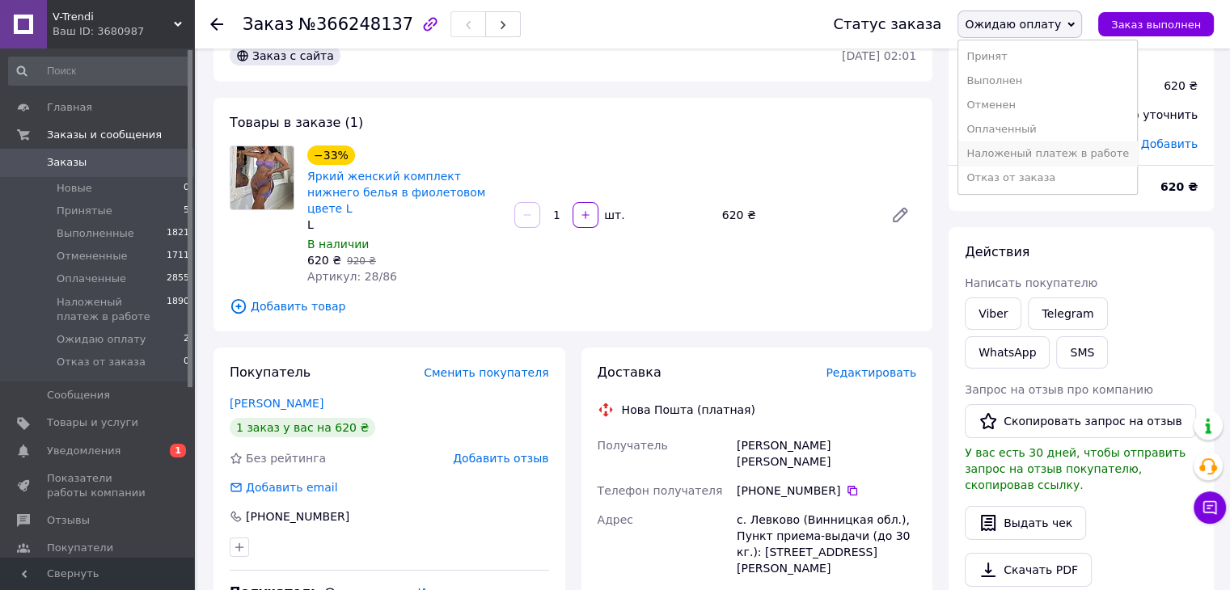
click at [1066, 150] on li "Наложеный платеж в работе" at bounding box center [1047, 154] width 179 height 24
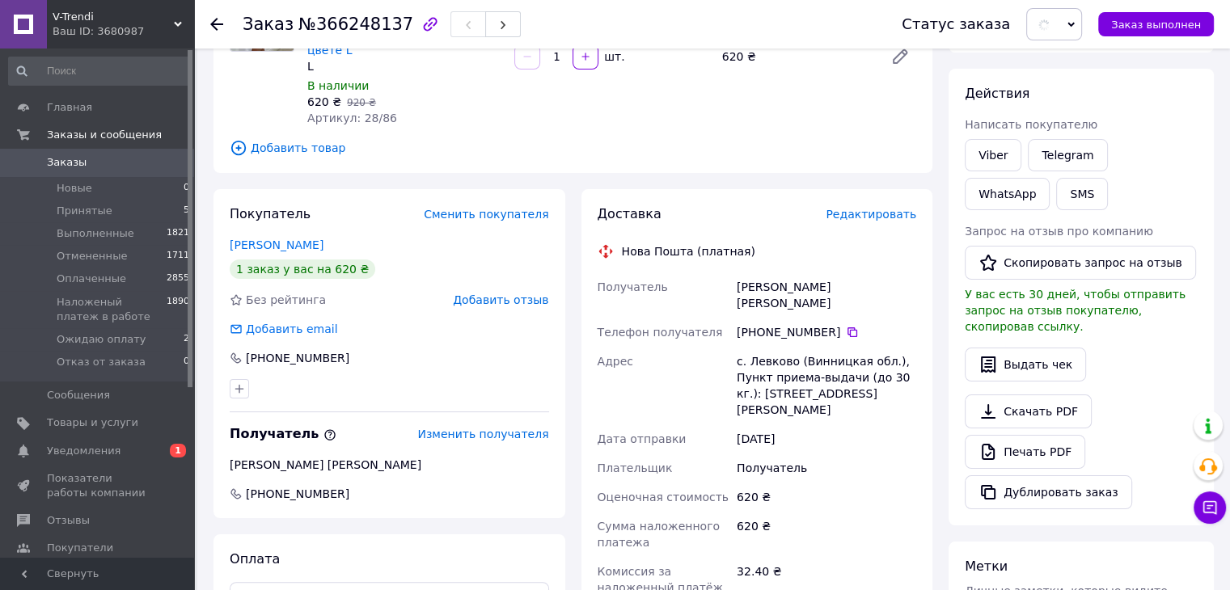
scroll to position [196, 0]
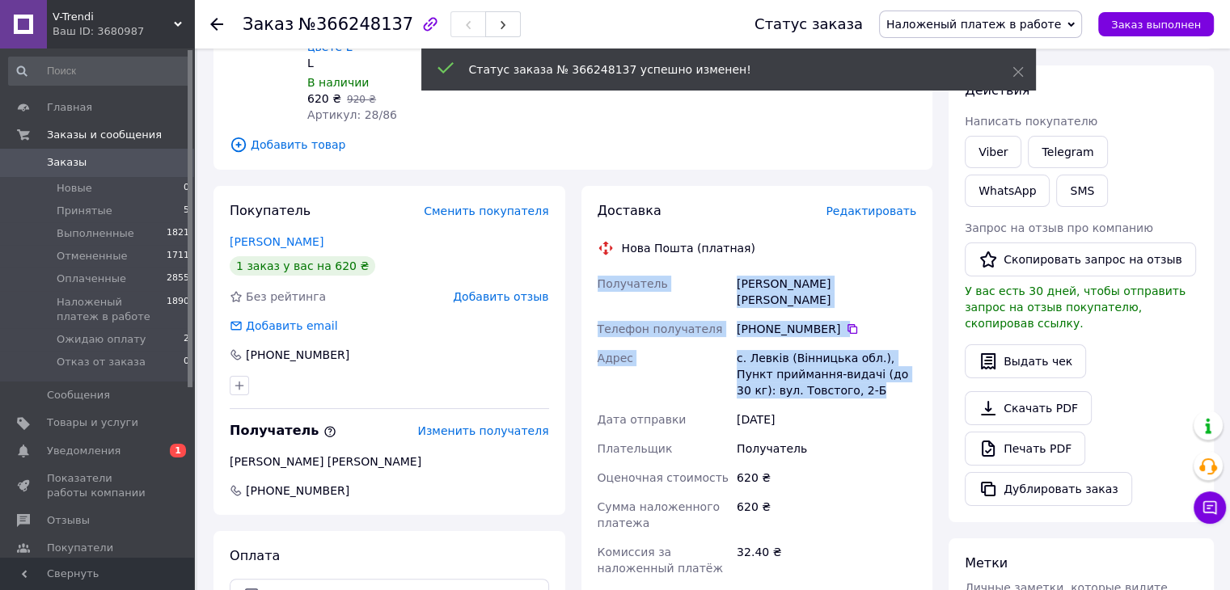
drag, startPoint x: 598, startPoint y: 260, endPoint x: 844, endPoint y: 366, distance: 268.7
click at [844, 366] on div "Получатель [PERSON_NAME] [PERSON_NAME] Телефон получателя [PHONE_NUMBER]   Адре…" at bounding box center [757, 464] width 326 height 391
copy div "Получатель [PERSON_NAME] [PERSON_NAME] Телефон получателя [PHONE_NUMBER]   Адре…"
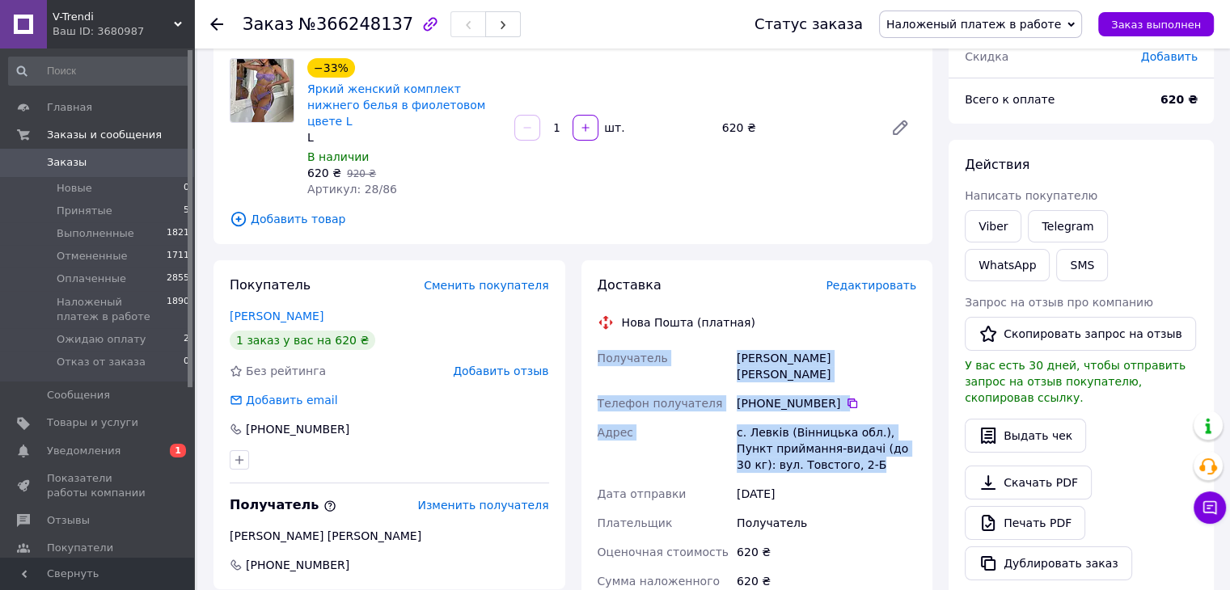
scroll to position [0, 0]
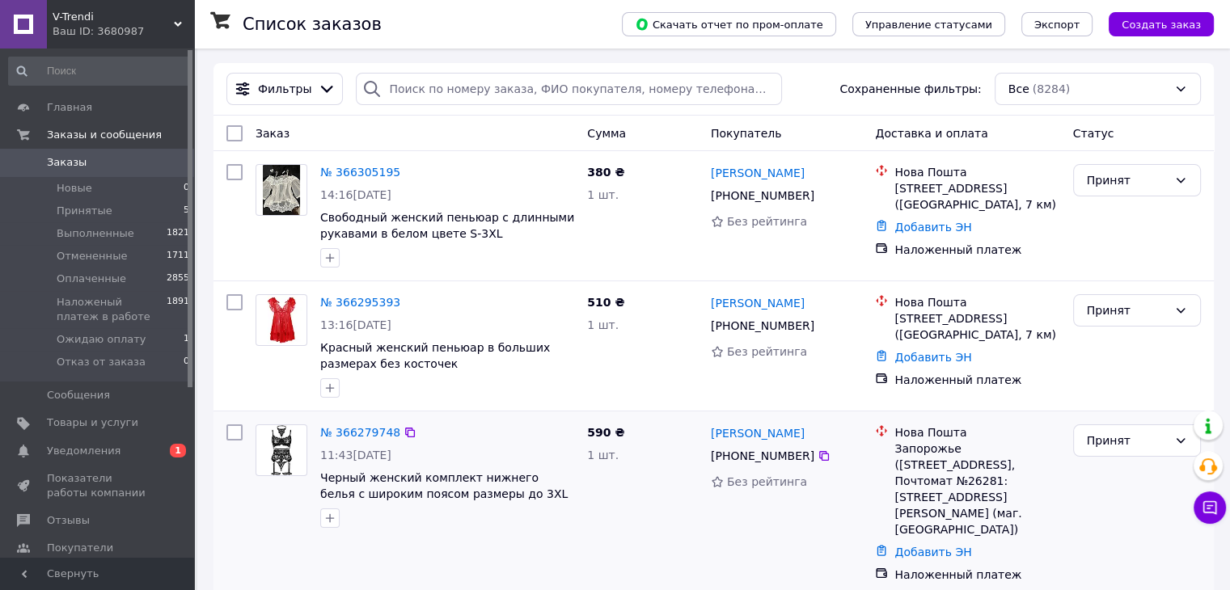
scroll to position [81, 0]
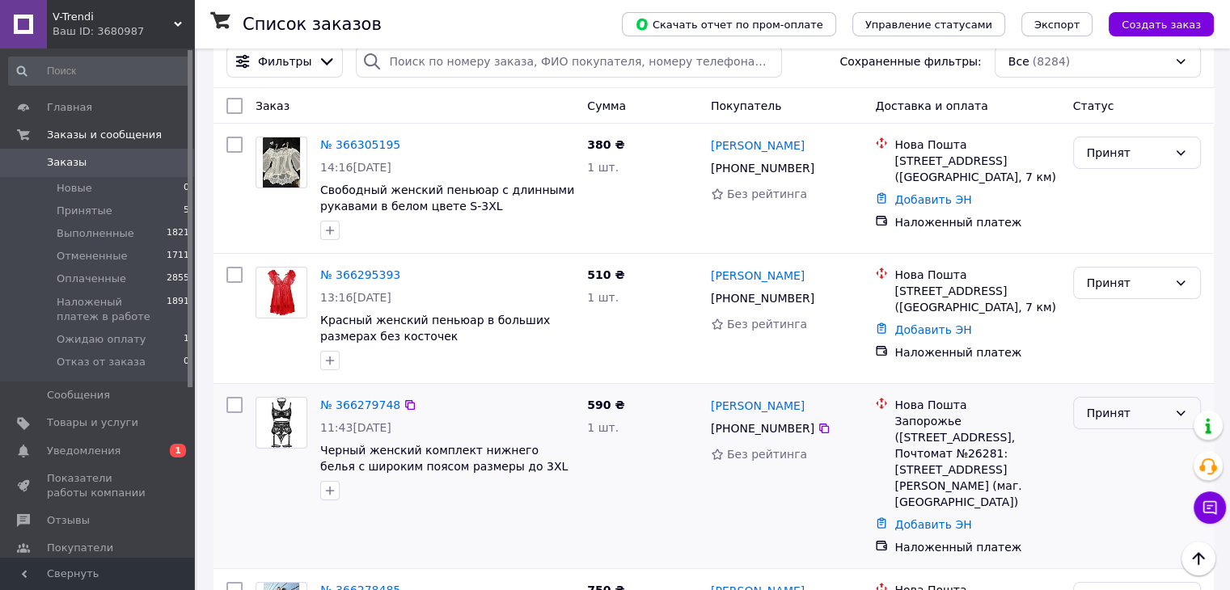
click at [1122, 408] on div "Принят" at bounding box center [1127, 413] width 81 height 18
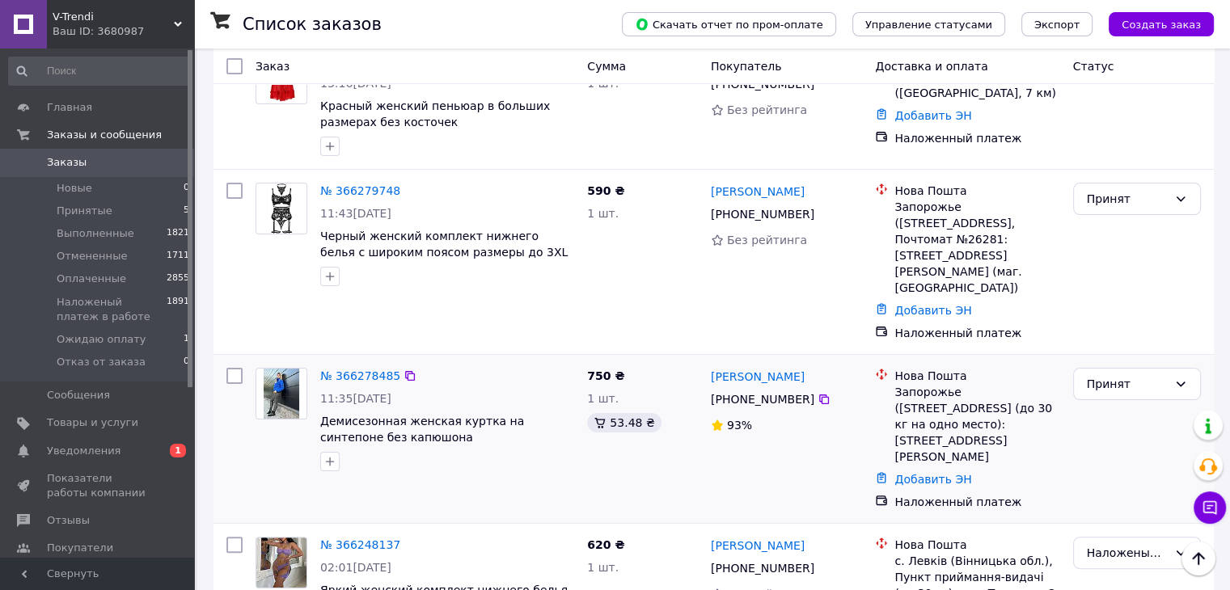
scroll to position [323, 0]
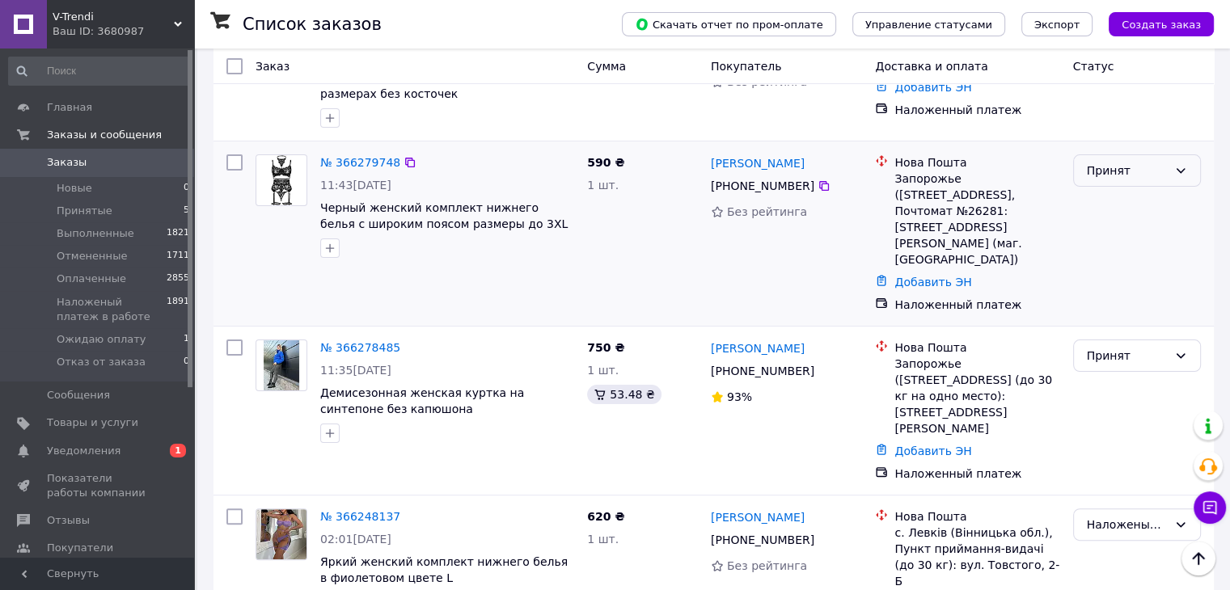
click at [1106, 162] on div "Принят" at bounding box center [1127, 171] width 81 height 18
click at [1119, 276] on li "Ожидаю оплату" at bounding box center [1136, 290] width 126 height 29
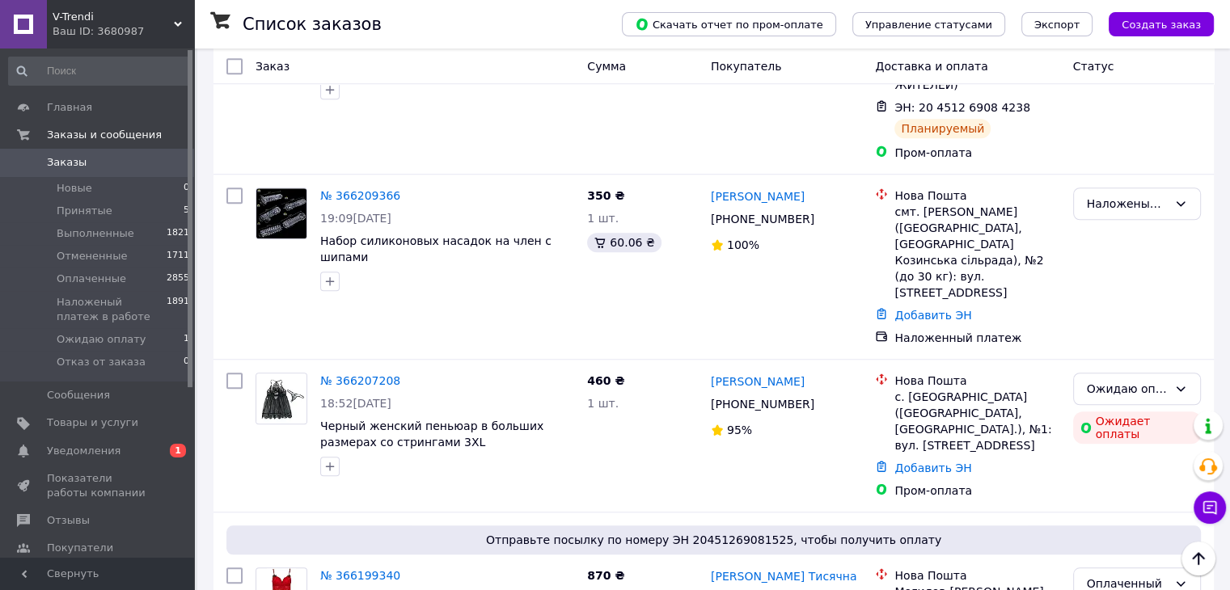
scroll to position [1294, 0]
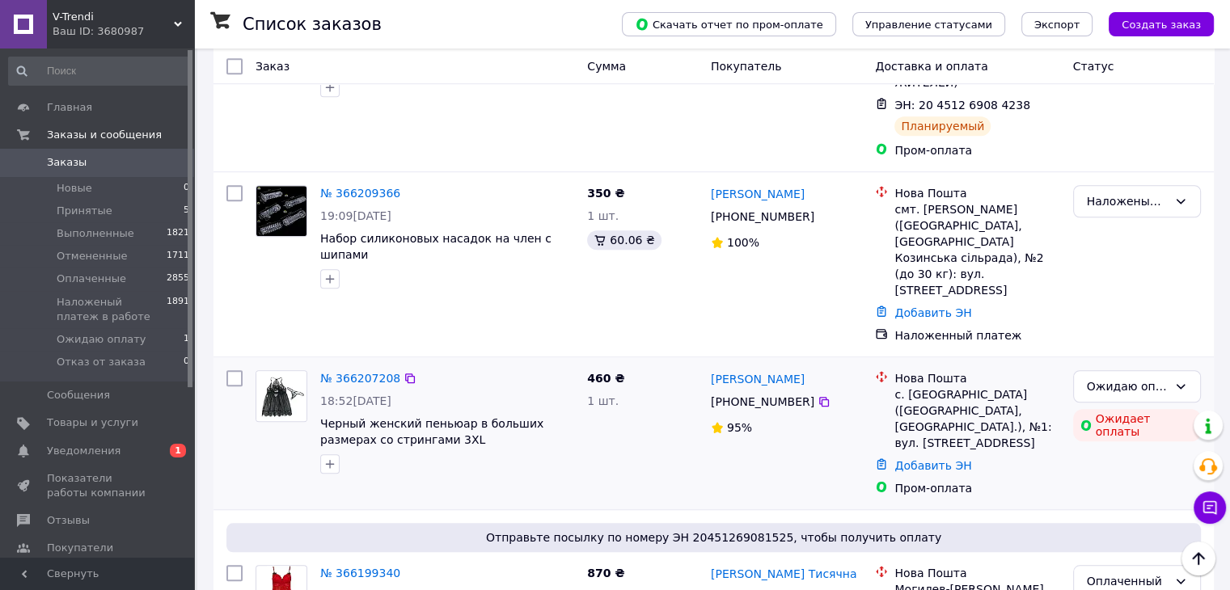
click at [230, 364] on div at bounding box center [234, 433] width 29 height 139
click at [218, 357] on div "№ 366207208 18:52[DATE] Черный женский пеньюар в больших размерах со стрингами …" at bounding box center [713, 433] width 1000 height 152
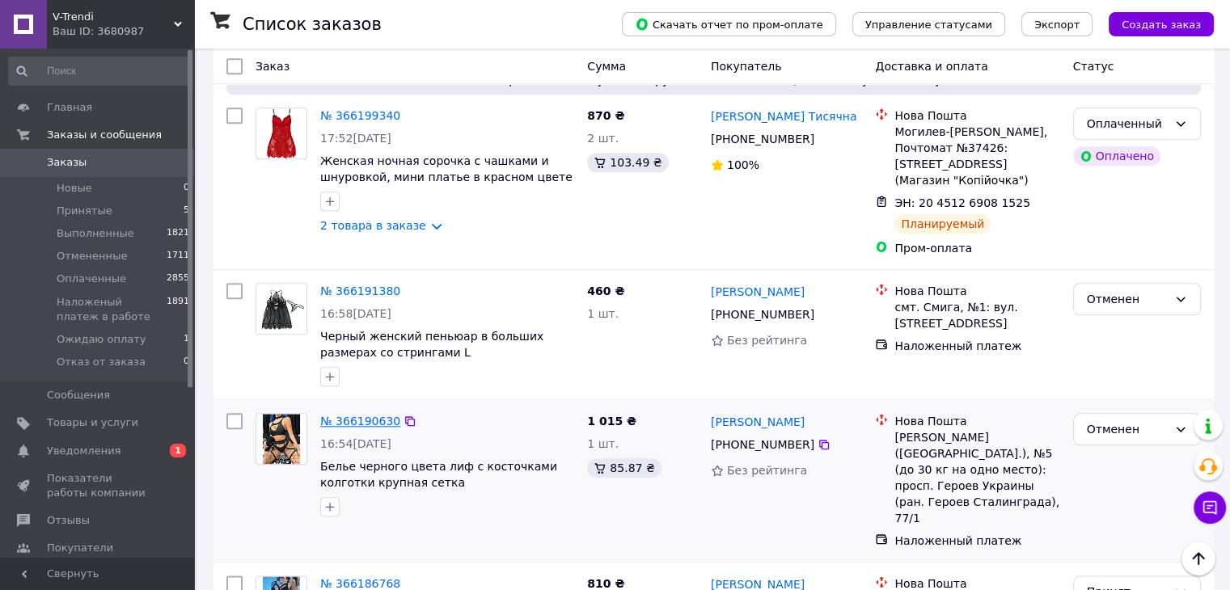
scroll to position [1860, 0]
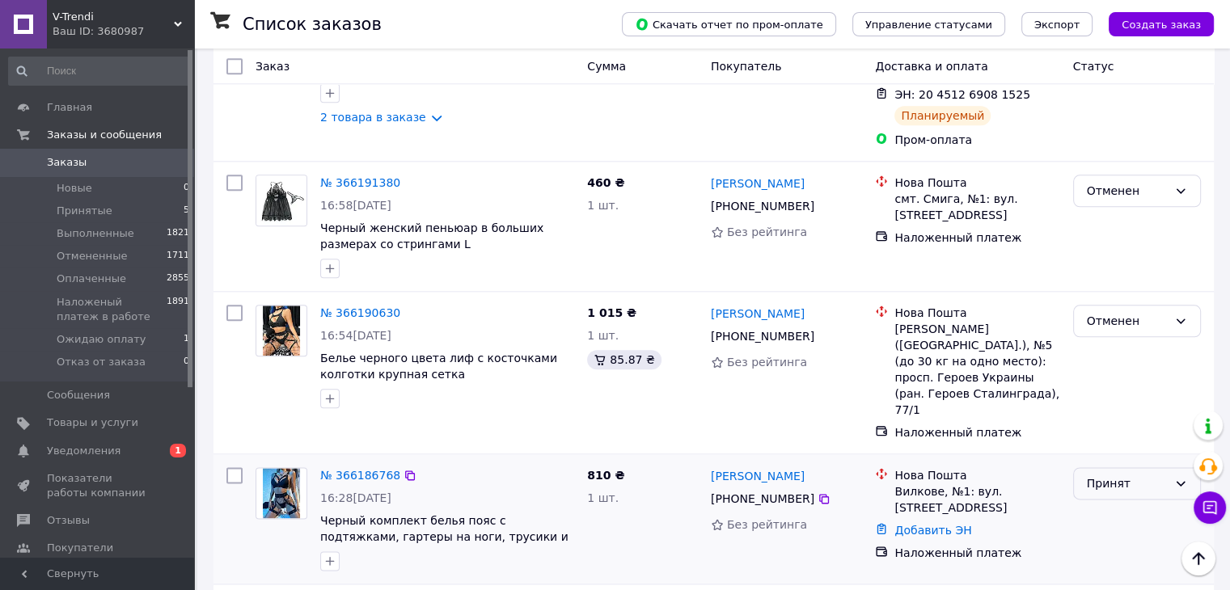
click at [1120, 475] on div "Принят" at bounding box center [1127, 484] width 81 height 18
click at [1118, 457] on li "Ожидаю оплату" at bounding box center [1136, 470] width 126 height 29
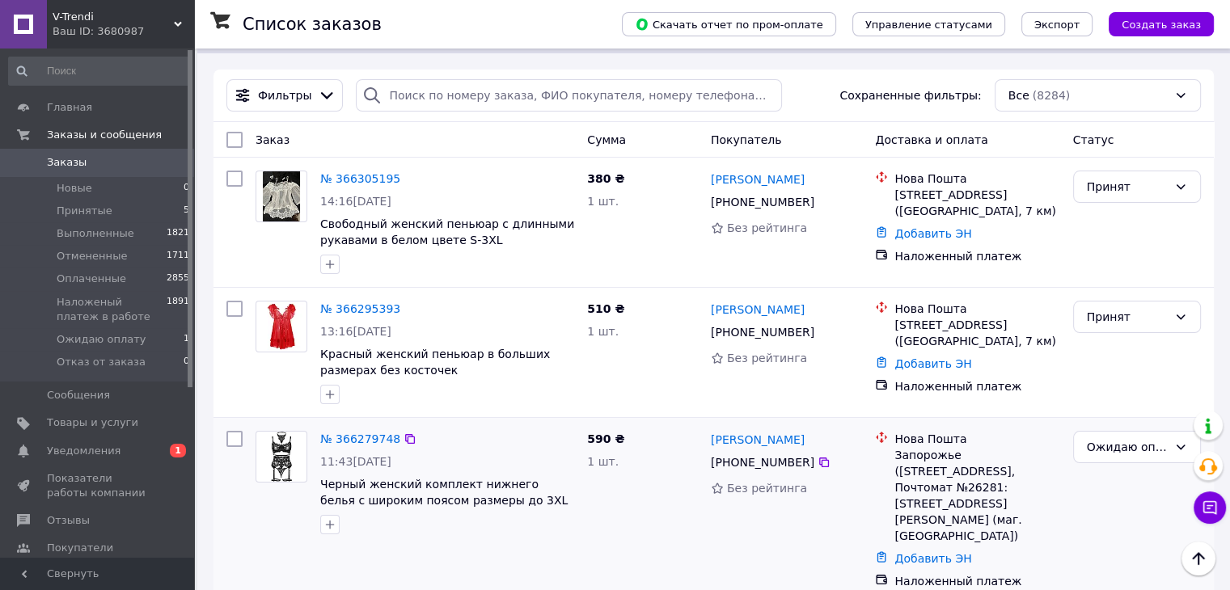
scroll to position [0, 0]
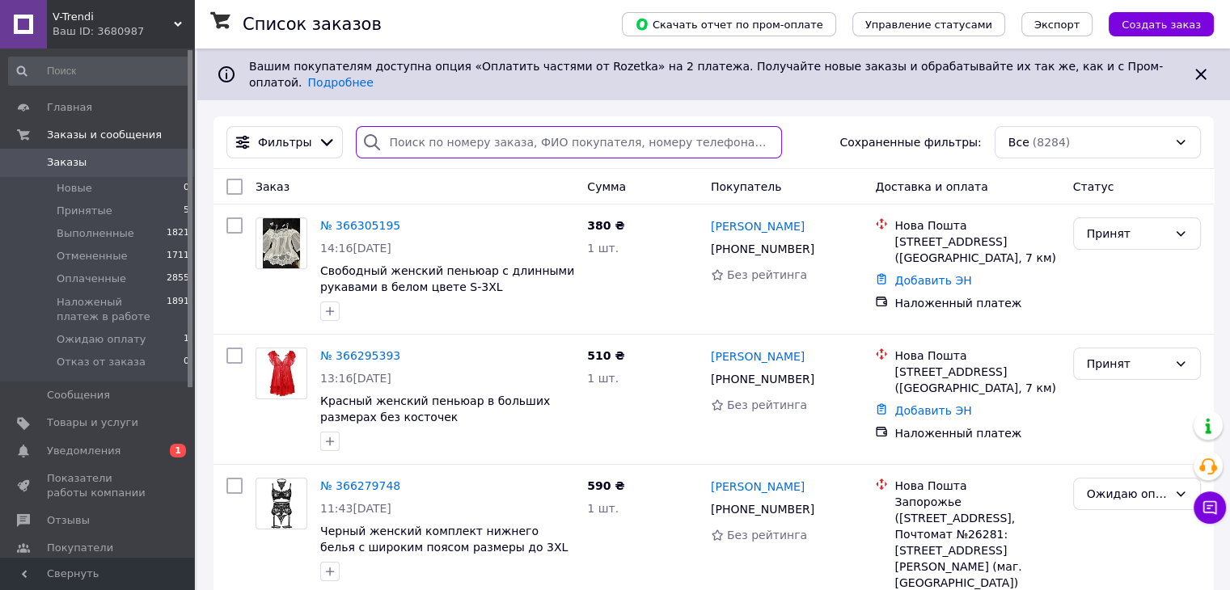
click at [420, 126] on input "search" at bounding box center [569, 142] width 426 height 32
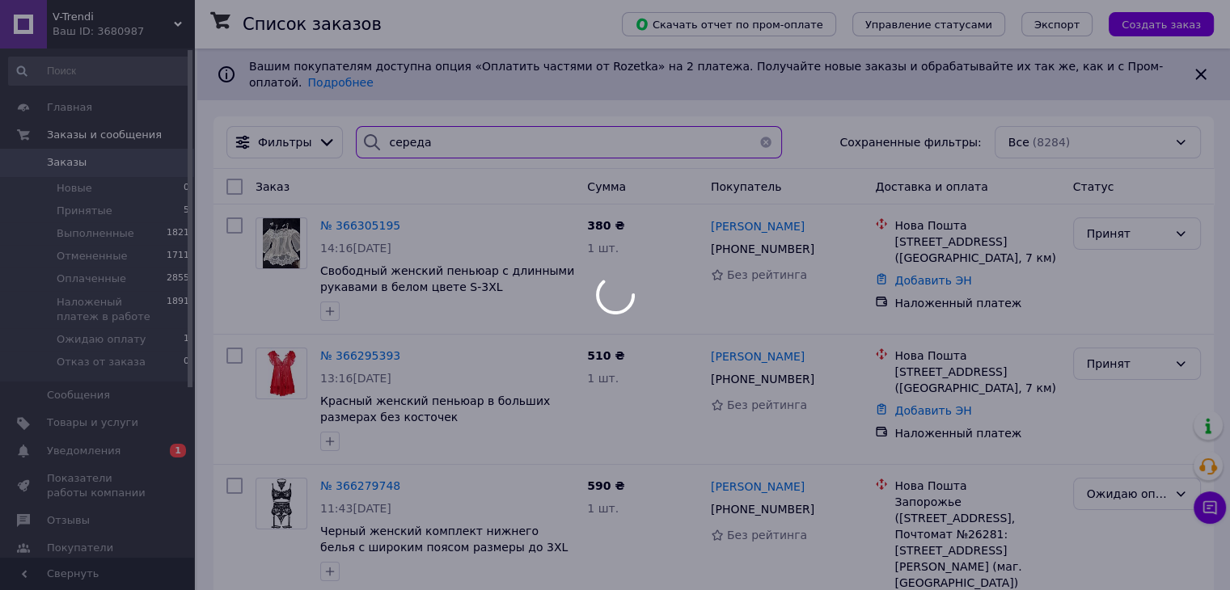
type input "середа"
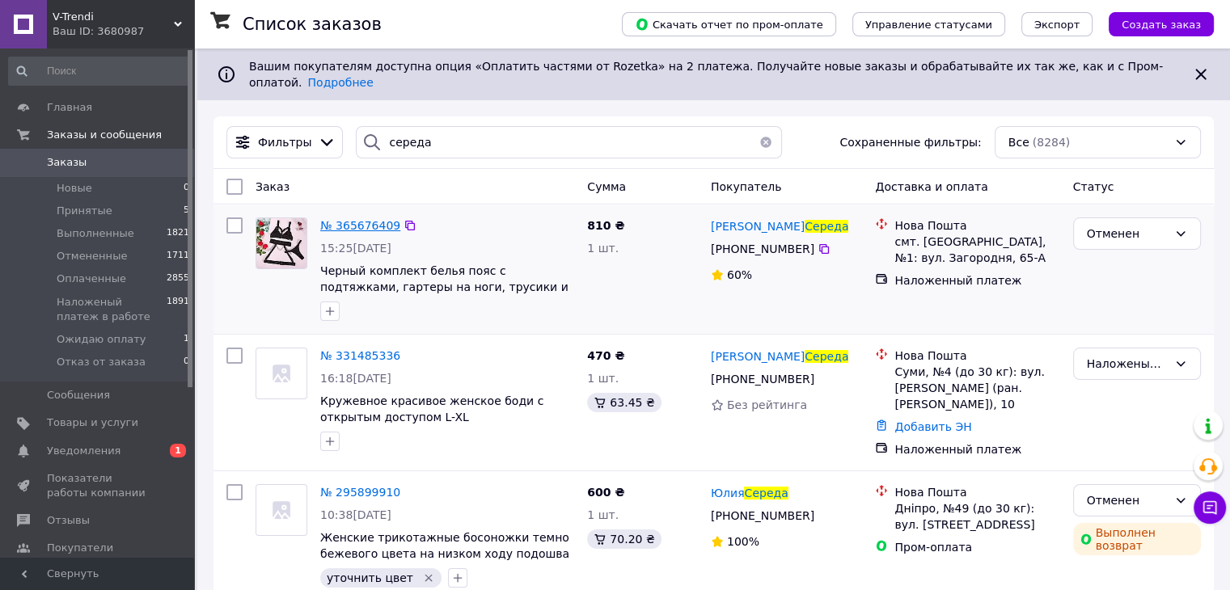
click at [366, 219] on span "№ 365676409" at bounding box center [360, 225] width 80 height 13
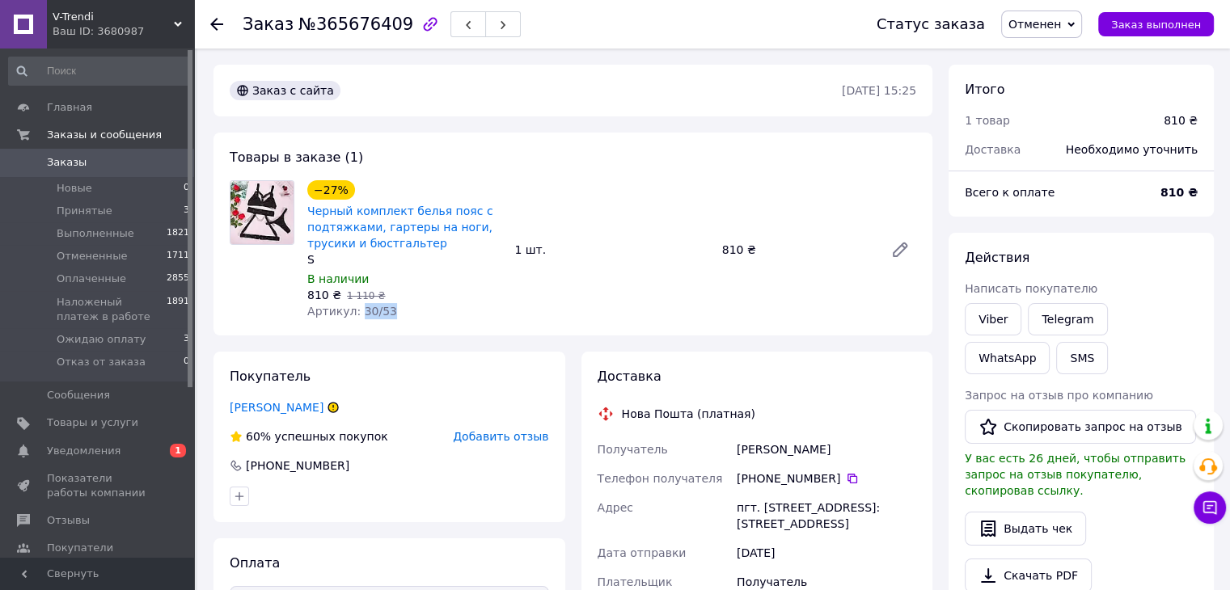
drag, startPoint x: 357, startPoint y: 315, endPoint x: 378, endPoint y: 116, distance: 200.0
click at [388, 311] on div "Артикул: 30/53" at bounding box center [404, 311] width 194 height 16
copy span "30/53"
drag, startPoint x: 308, startPoint y: 311, endPoint x: 475, endPoint y: 292, distance: 168.5
click at [398, 311] on div "−27% Черный комплект белья пояс с подтяжками, гартеры на ноги, трусики и бюстга…" at bounding box center [404, 250] width 207 height 146
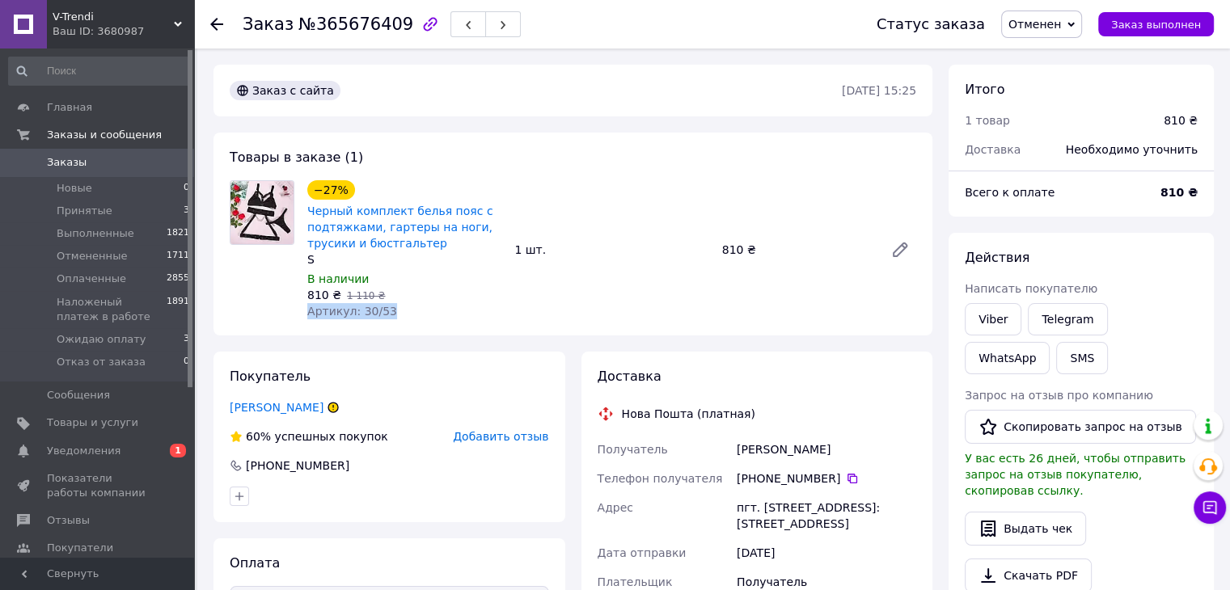
copy span "Артикул: 30/53"
click at [1031, 23] on span "Отменен" at bounding box center [1034, 24] width 53 height 13
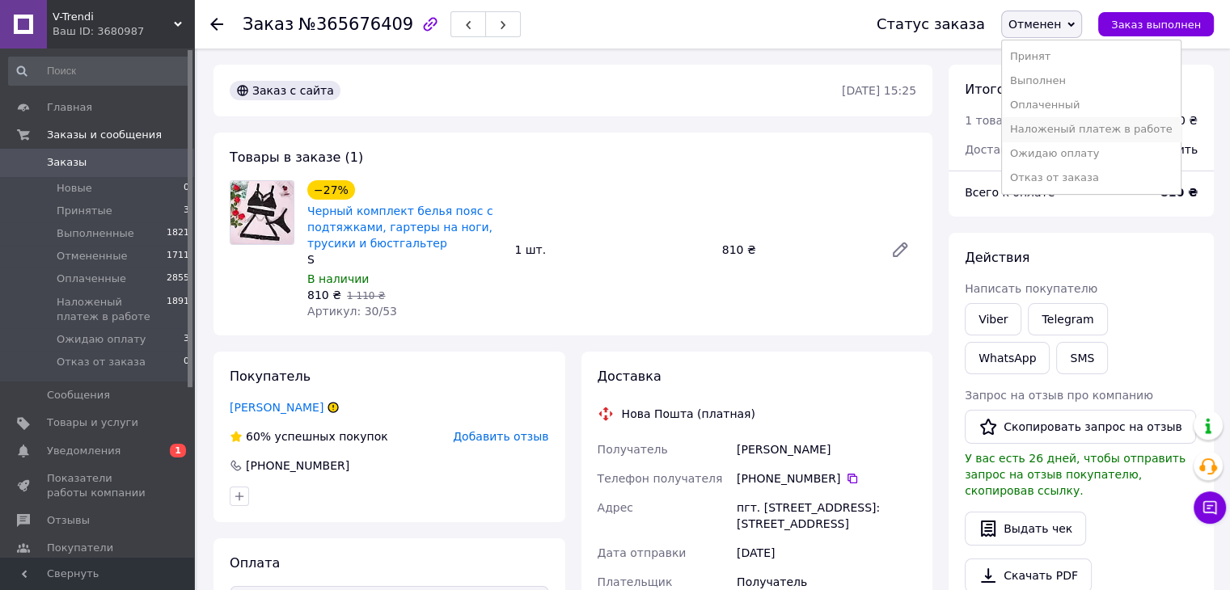
click at [1084, 129] on li "Наложеный платеж в работе" at bounding box center [1091, 129] width 179 height 24
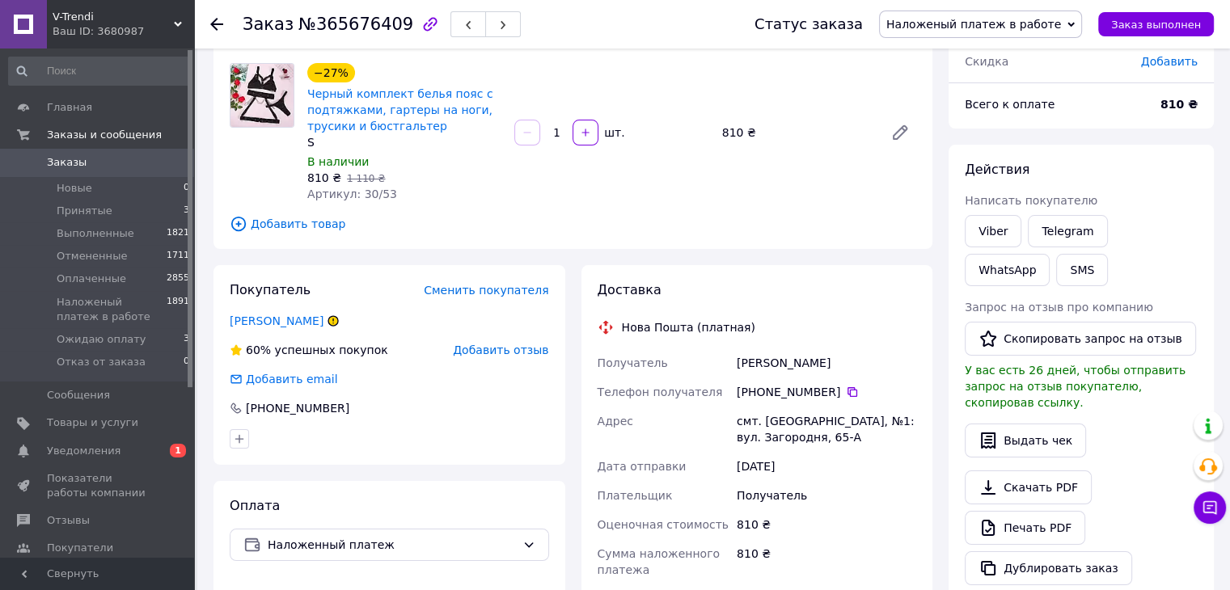
scroll to position [162, 0]
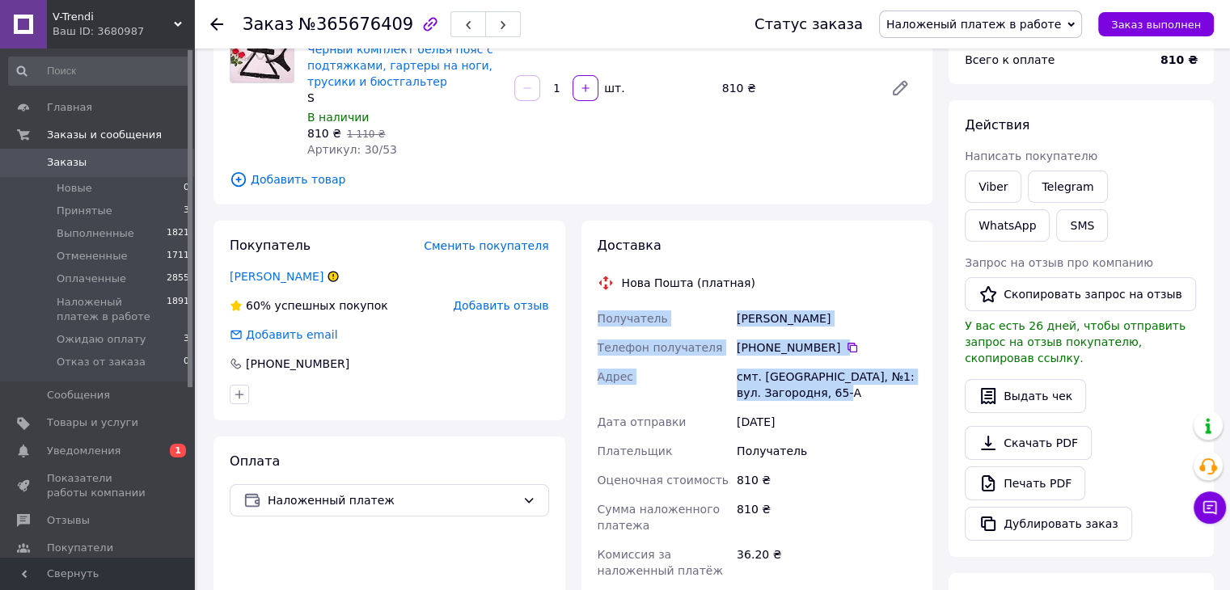
drag, startPoint x: 598, startPoint y: 315, endPoint x: 853, endPoint y: 395, distance: 267.2
click at [853, 395] on div "Получатель [PERSON_NAME] Телефон получателя [PHONE_NUMBER]   [GEOGRAPHIC_DATA] …" at bounding box center [757, 483] width 326 height 359
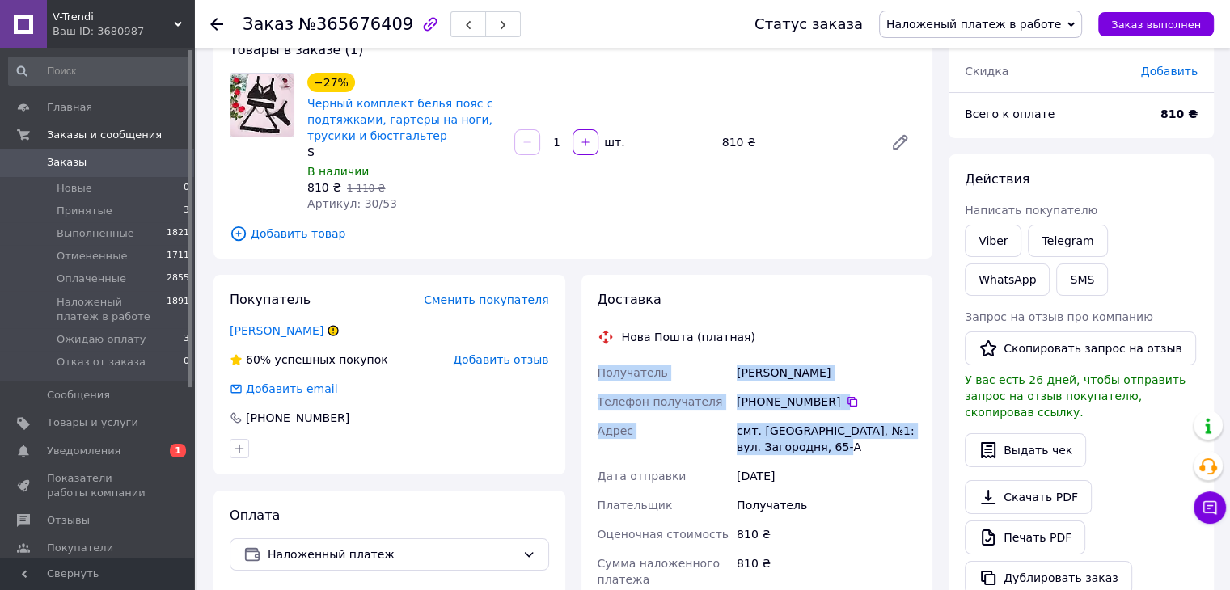
scroll to position [81, 0]
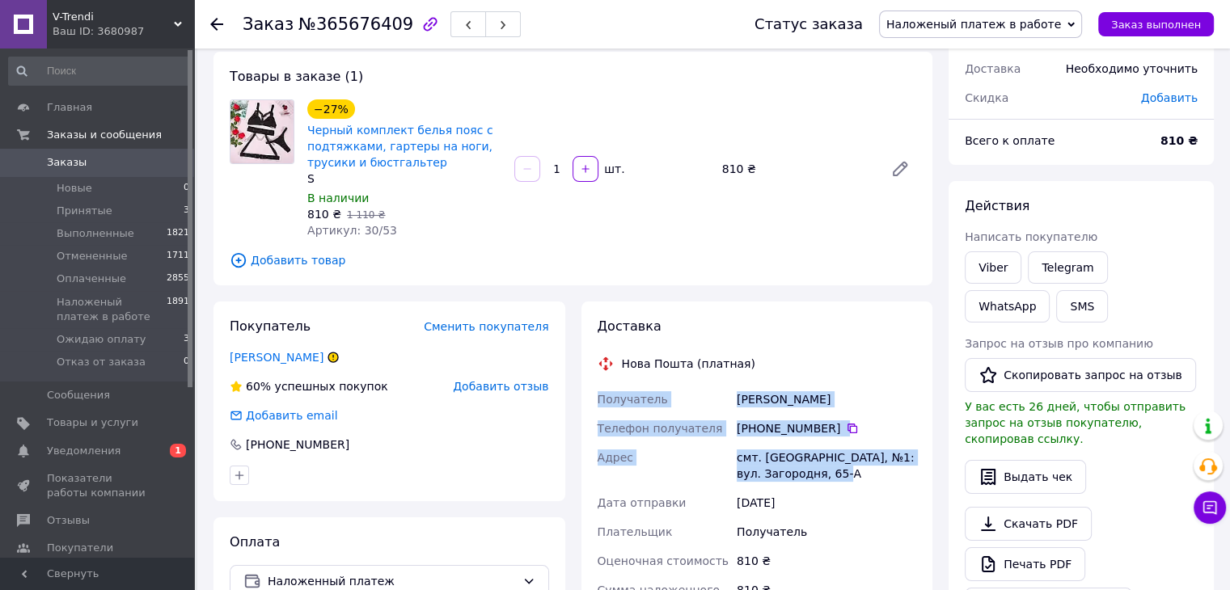
click at [50, 159] on span "Заказы" at bounding box center [67, 162] width 40 height 15
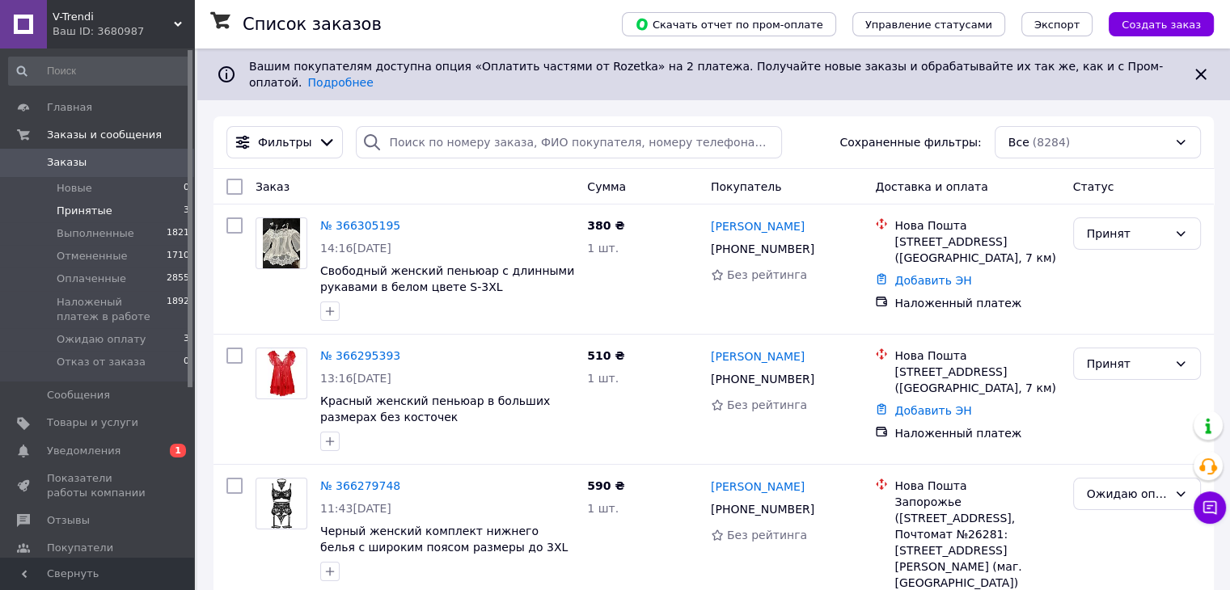
click at [85, 211] on span "Принятые" at bounding box center [85, 211] width 56 height 15
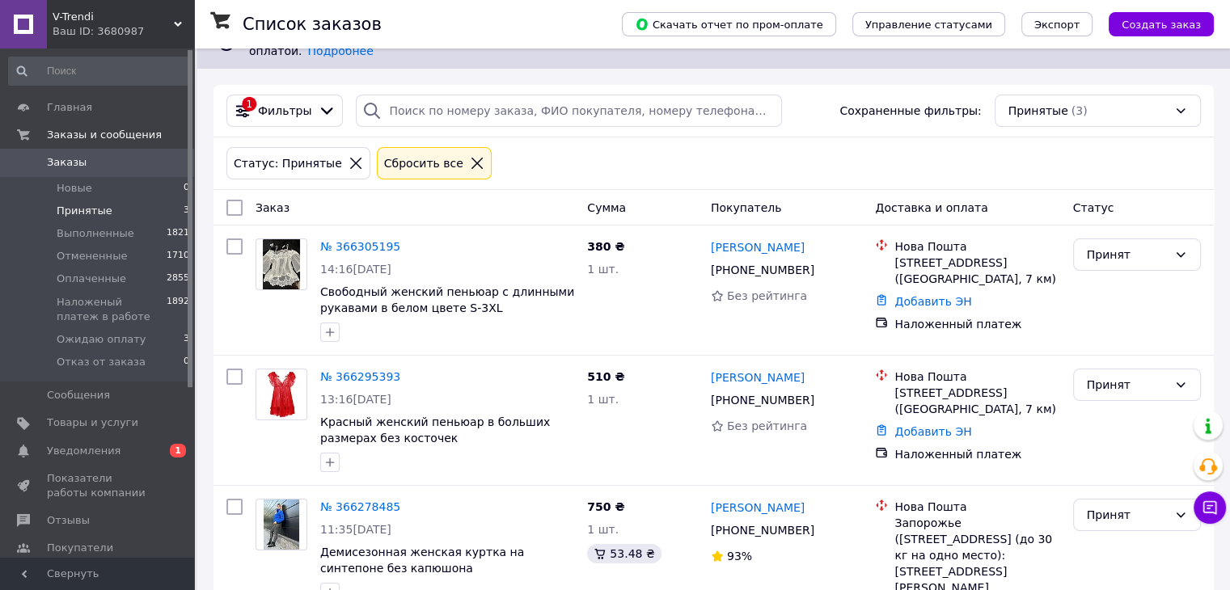
scroll to position [81, 0]
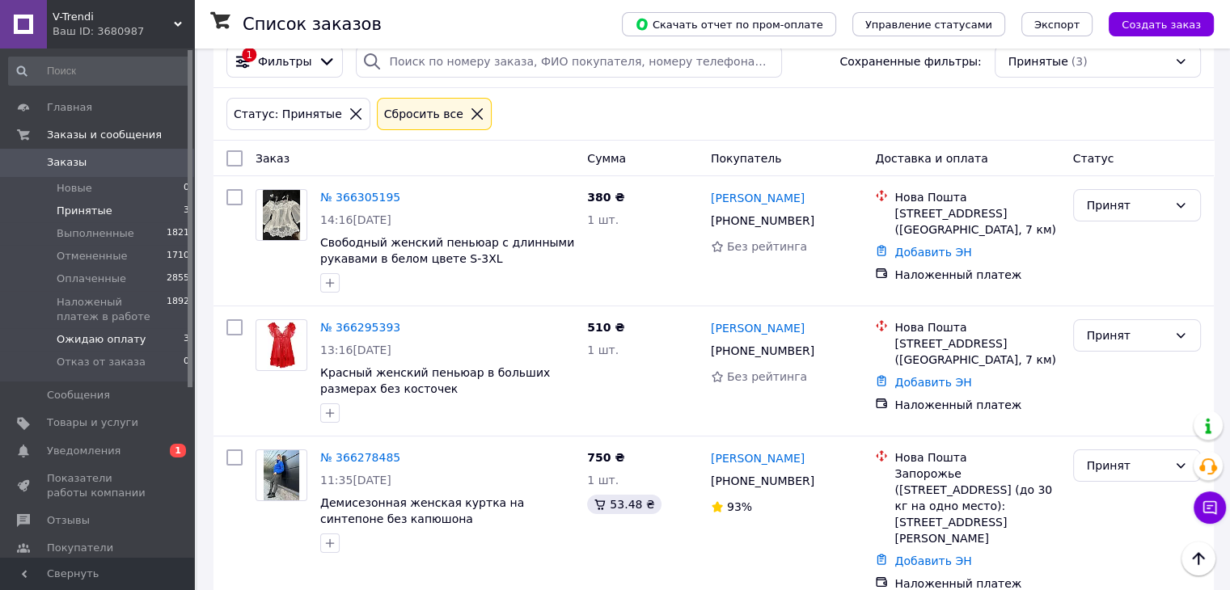
click at [116, 337] on span "Ожидаю оплату" at bounding box center [101, 339] width 89 height 15
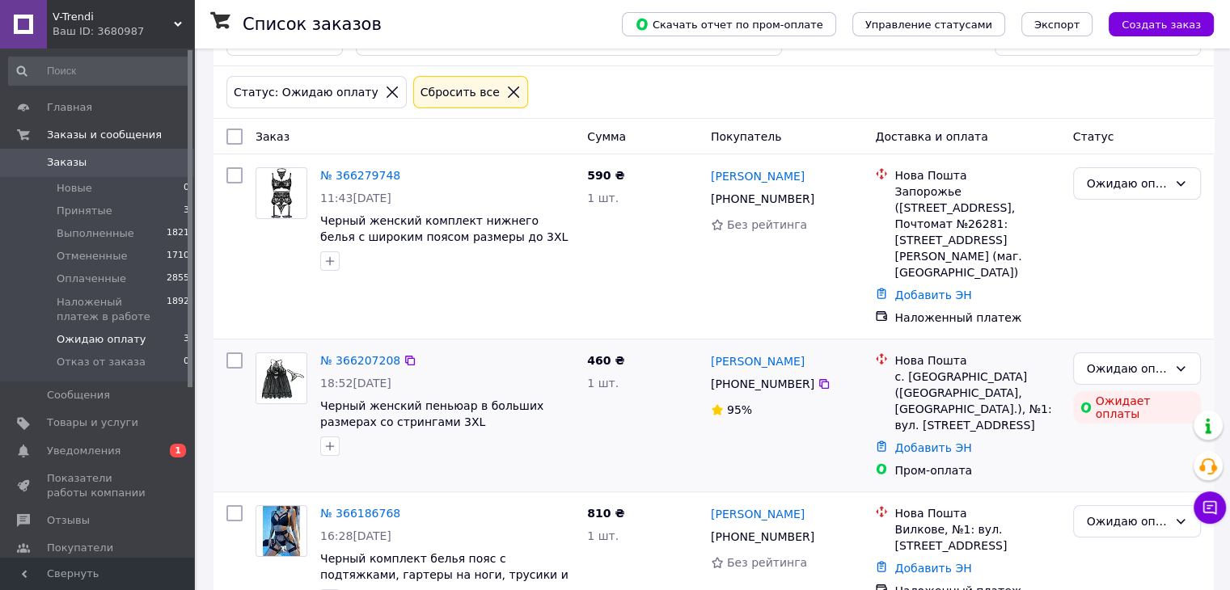
scroll to position [106, 0]
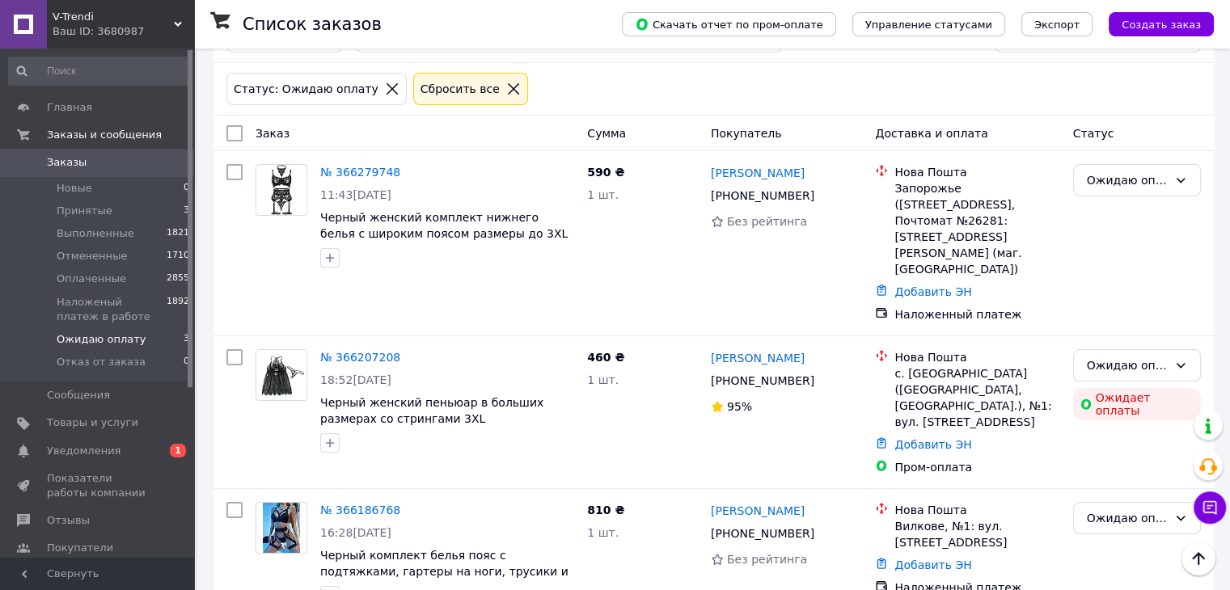
click at [79, 158] on span "Заказы" at bounding box center [67, 162] width 40 height 15
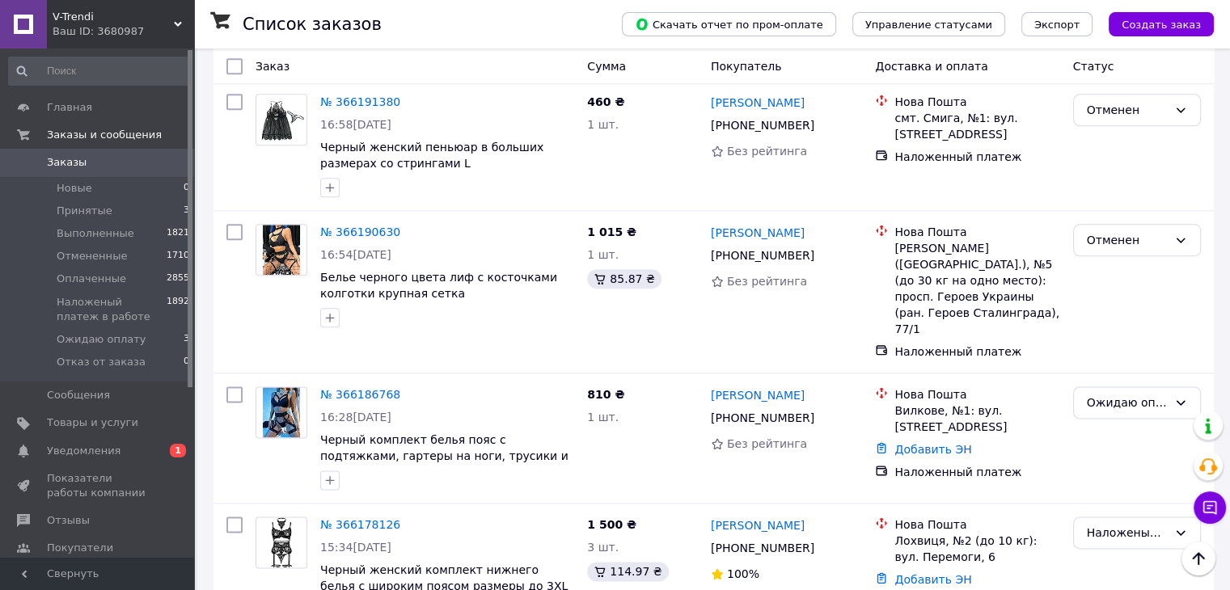
scroll to position [1860, 0]
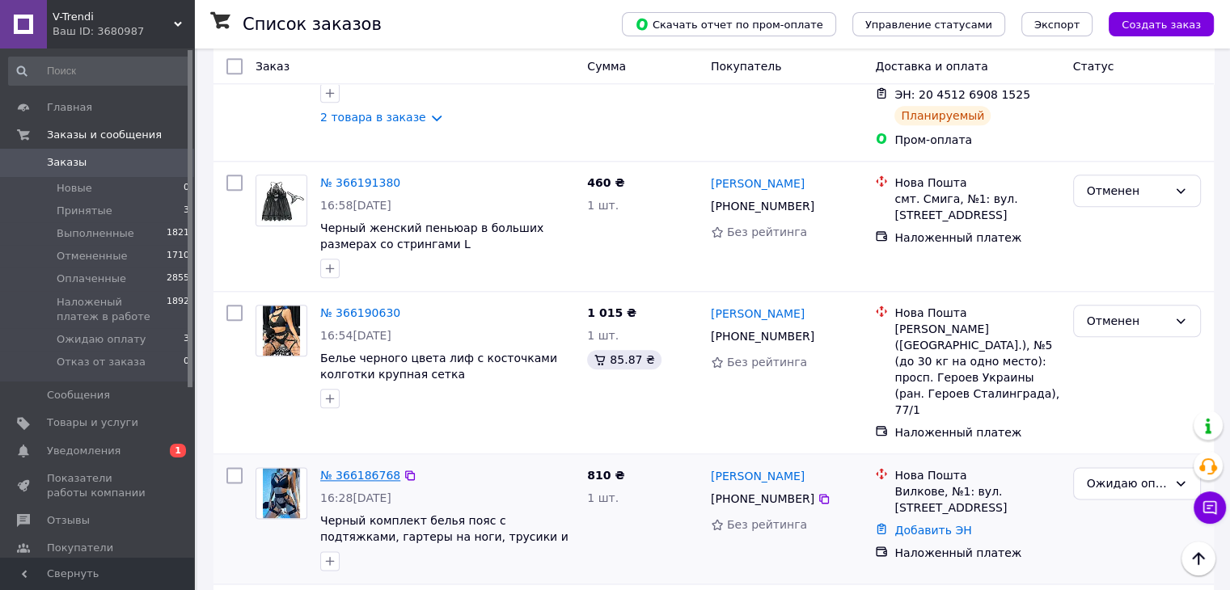
click at [370, 469] on link "№ 366186768" at bounding box center [360, 475] width 80 height 13
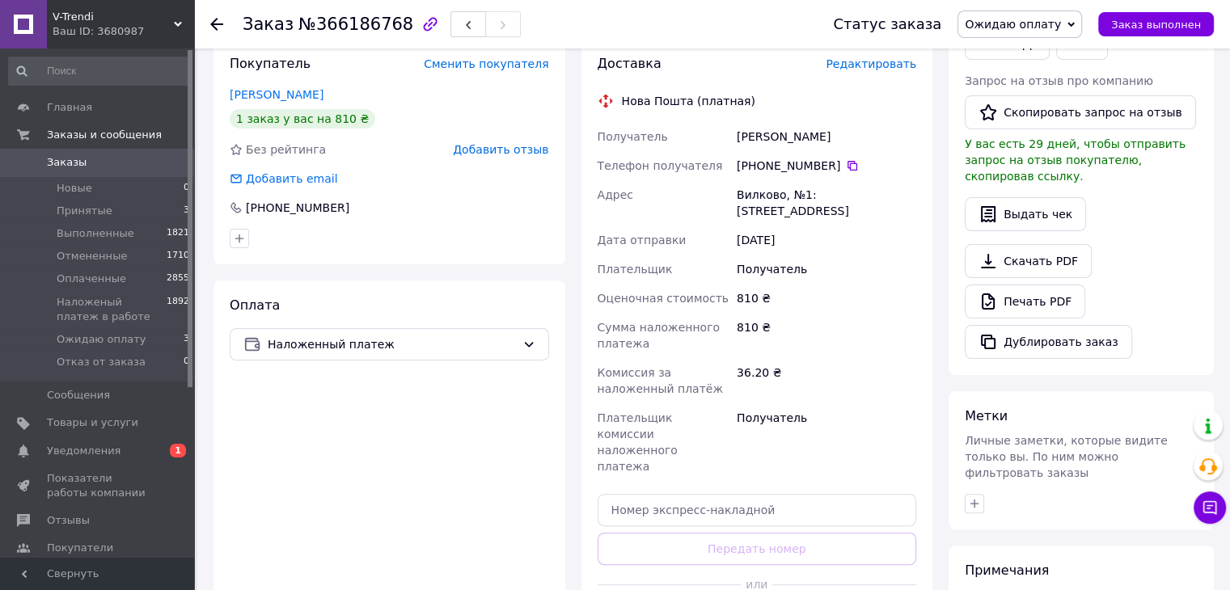
scroll to position [339, 0]
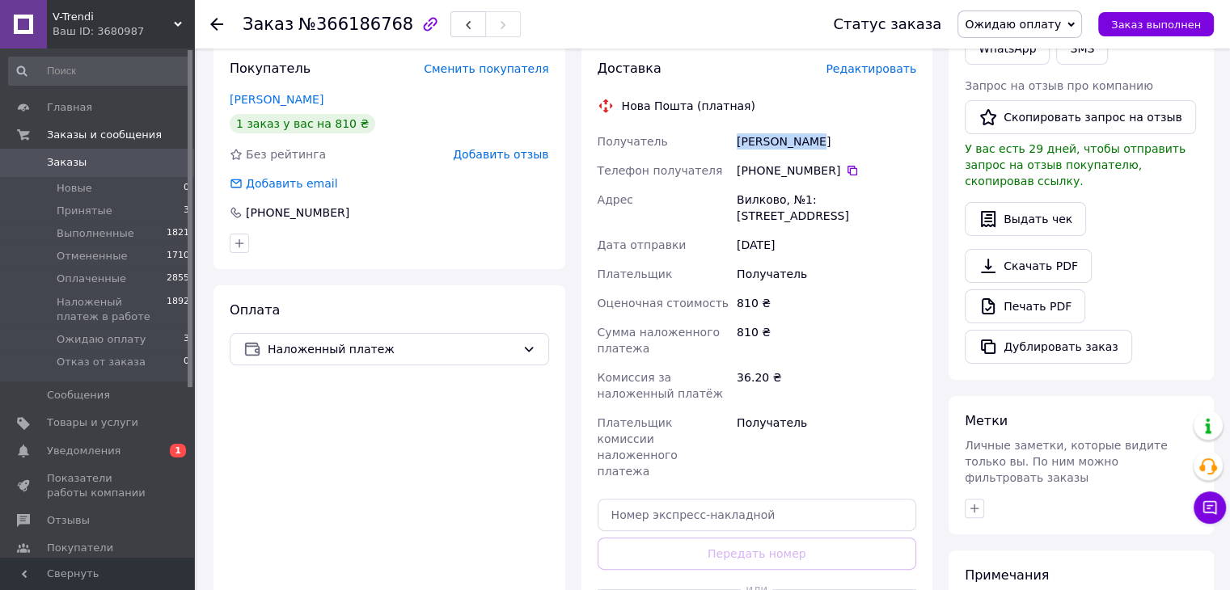
drag, startPoint x: 747, startPoint y: 137, endPoint x: 826, endPoint y: 138, distance: 78.5
click at [826, 138] on div "[PERSON_NAME]" at bounding box center [826, 141] width 186 height 29
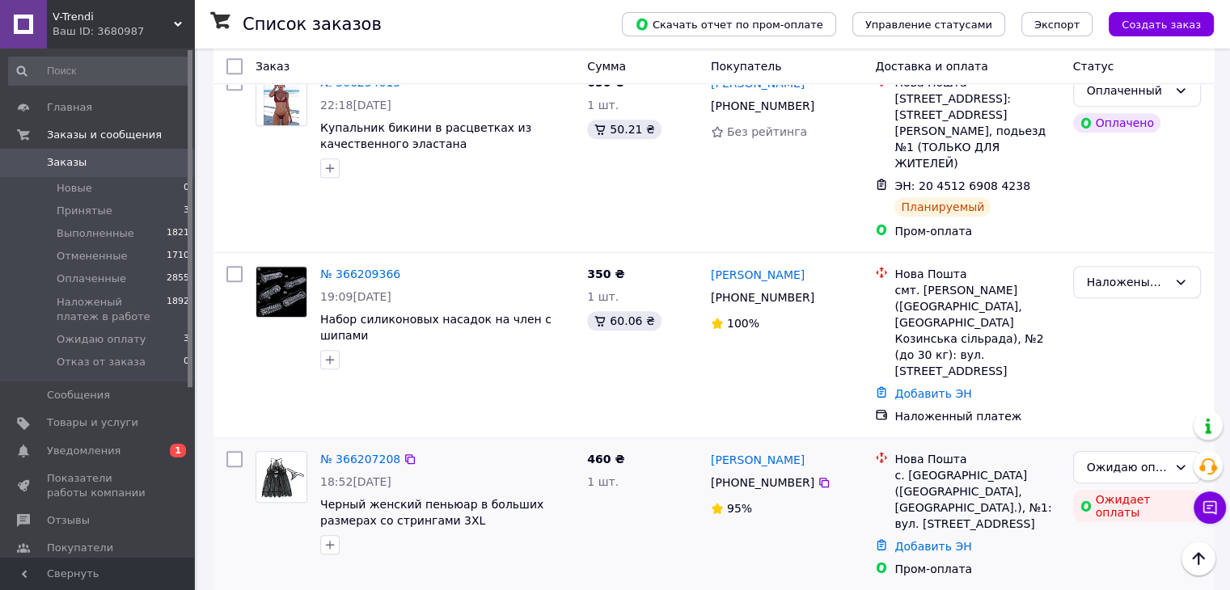
scroll to position [1213, 0]
click at [369, 453] on link "№ 366207208" at bounding box center [360, 459] width 80 height 13
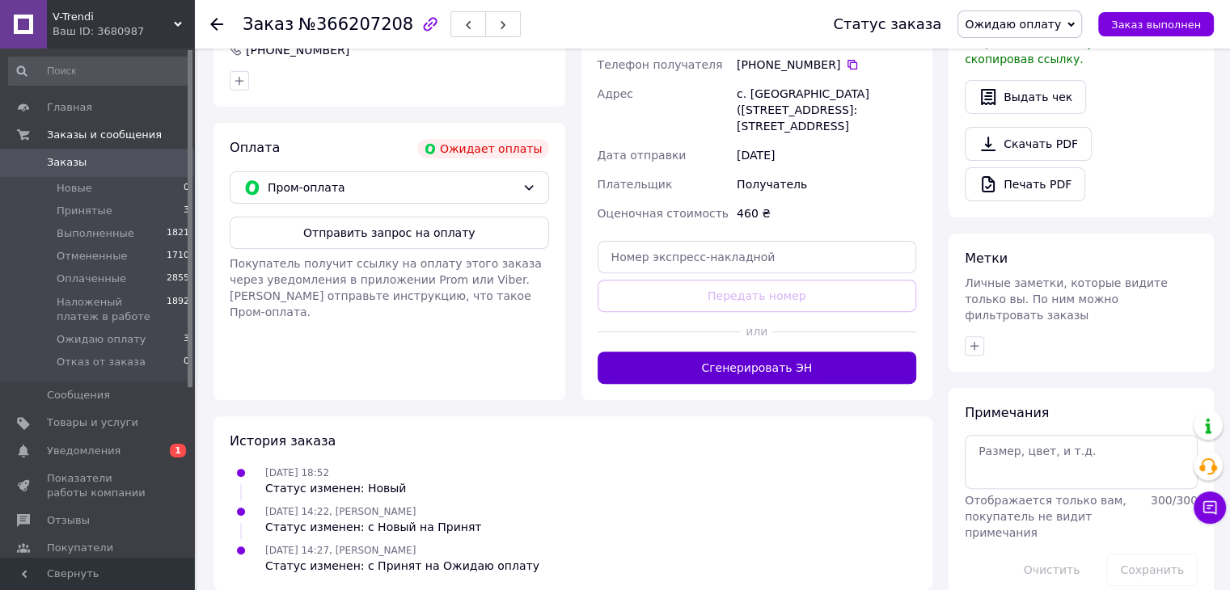
scroll to position [178, 0]
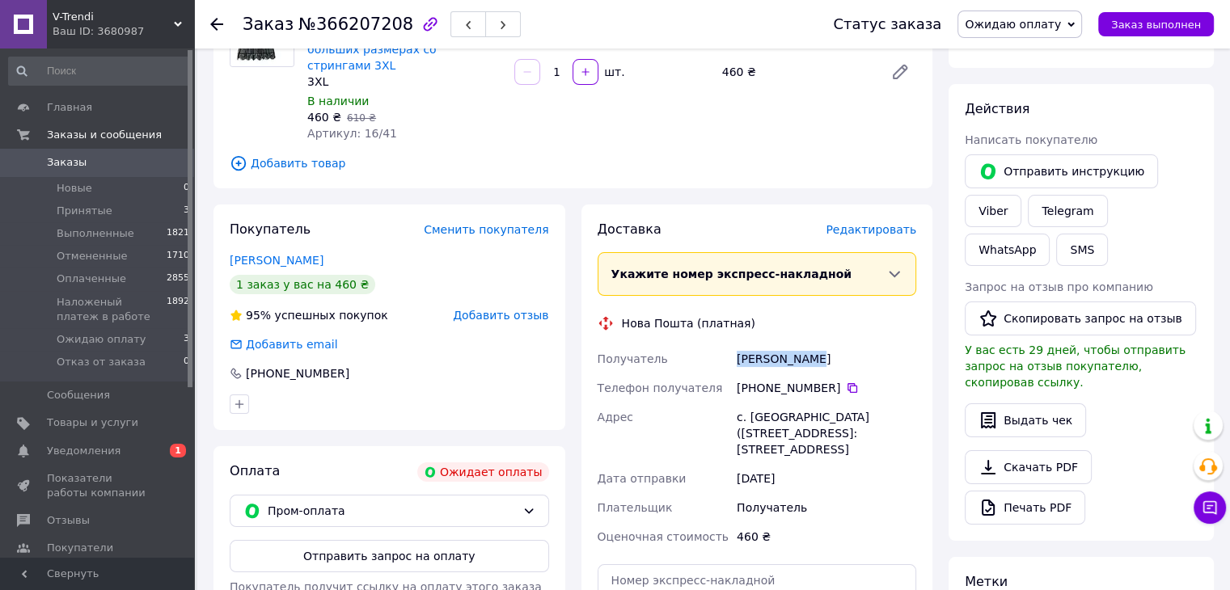
drag, startPoint x: 734, startPoint y: 337, endPoint x: 827, endPoint y: 333, distance: 93.1
click at [827, 344] on div "[PERSON_NAME]" at bounding box center [826, 358] width 186 height 29
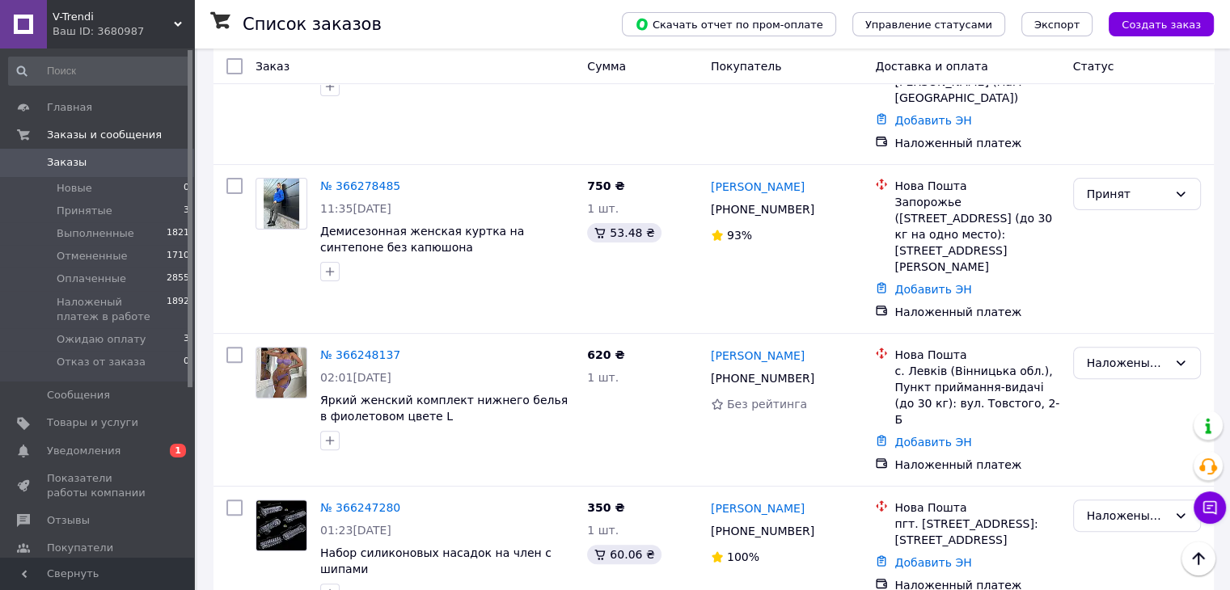
scroll to position [404, 0]
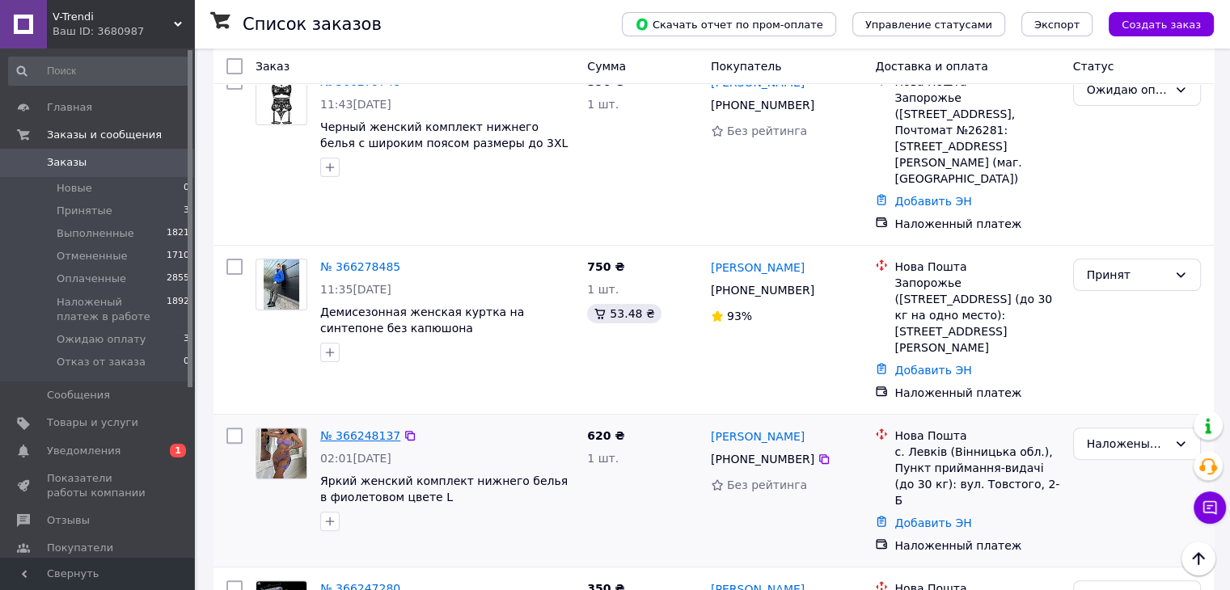
click at [357, 429] on link "№ 366248137" at bounding box center [360, 435] width 80 height 13
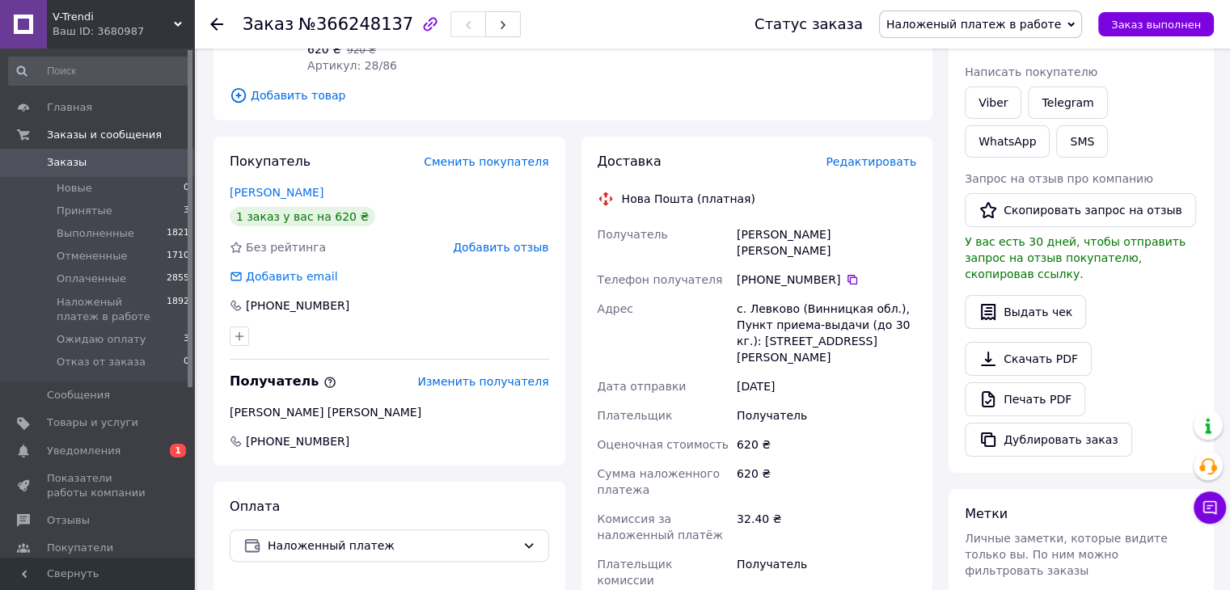
scroll to position [243, 0]
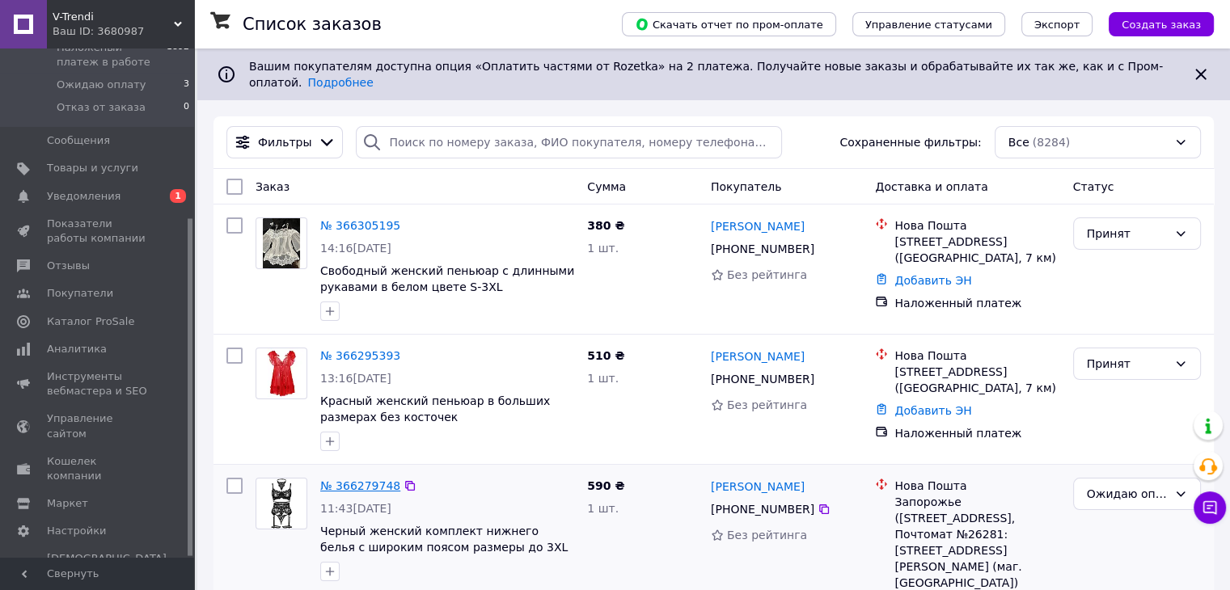
click at [374, 480] on link "№ 366279748" at bounding box center [360, 486] width 80 height 13
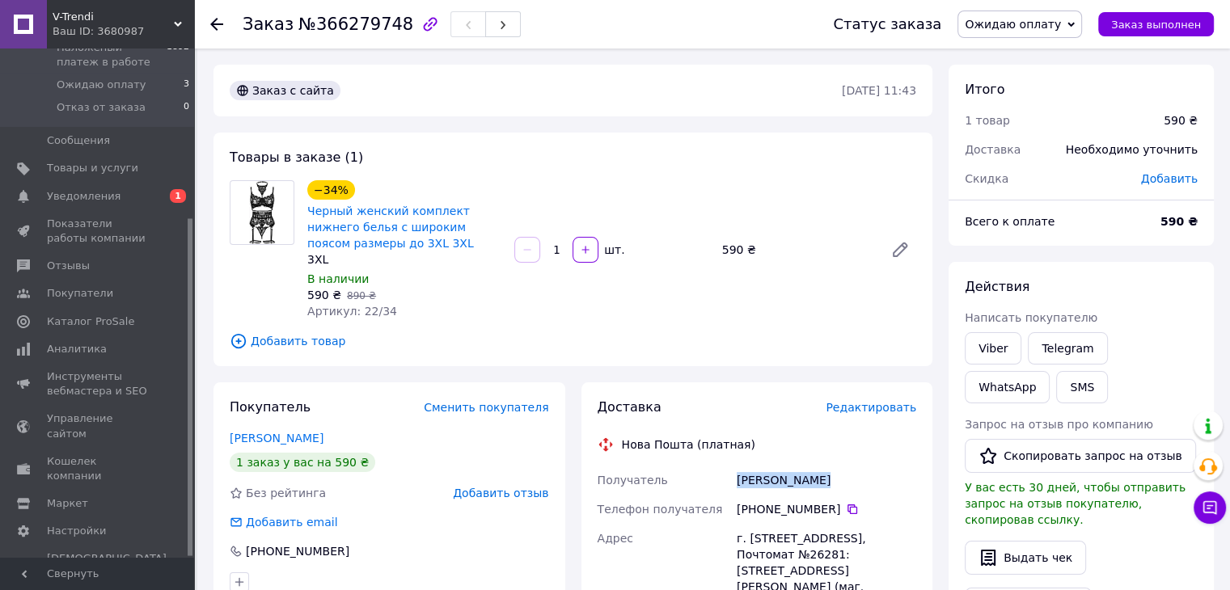
drag, startPoint x: 734, startPoint y: 477, endPoint x: 831, endPoint y: 483, distance: 97.2
click at [831, 483] on div "[PERSON_NAME]" at bounding box center [826, 480] width 186 height 29
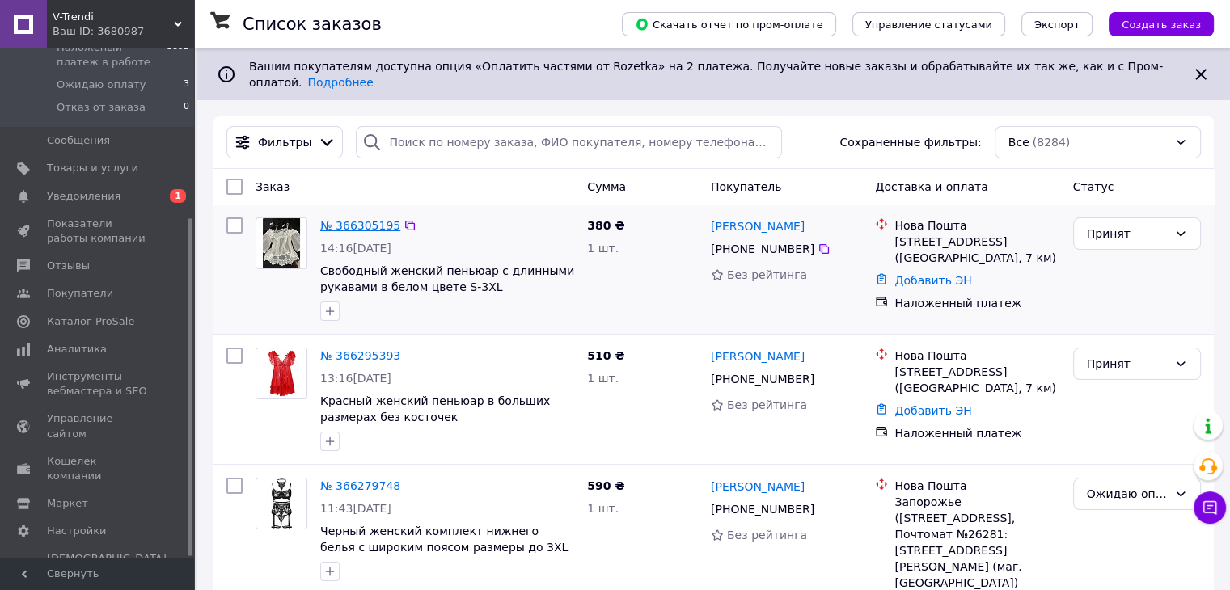
click at [349, 219] on link "№ 366305195" at bounding box center [360, 225] width 80 height 13
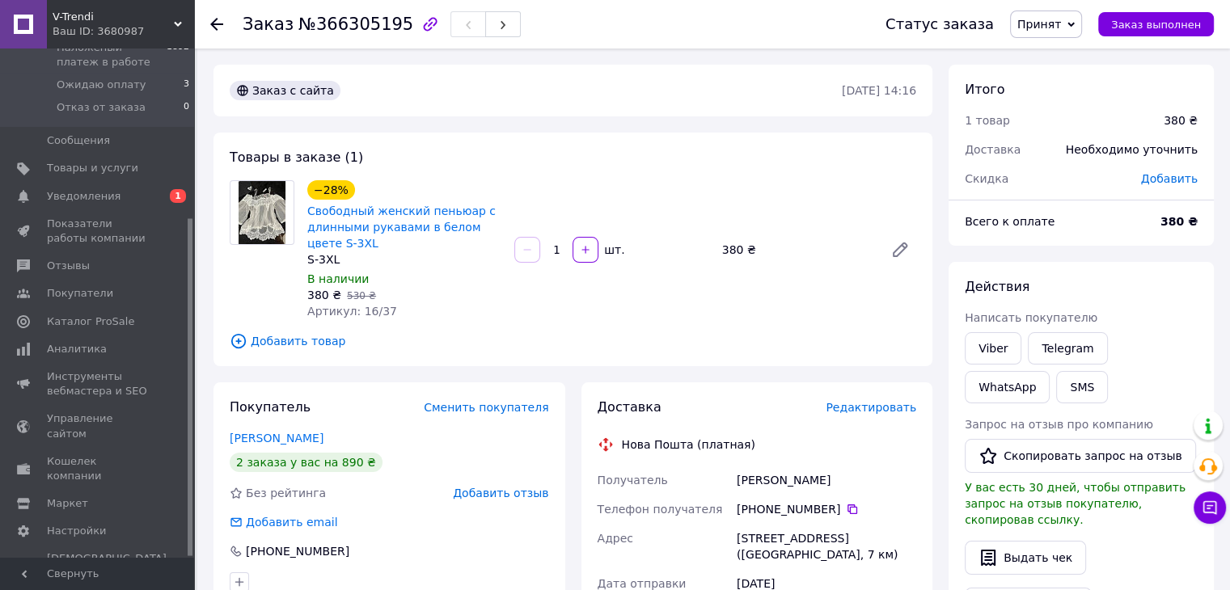
drag, startPoint x: 735, startPoint y: 480, endPoint x: 868, endPoint y: 483, distance: 132.7
click at [868, 483] on div "[PERSON_NAME]" at bounding box center [826, 480] width 186 height 29
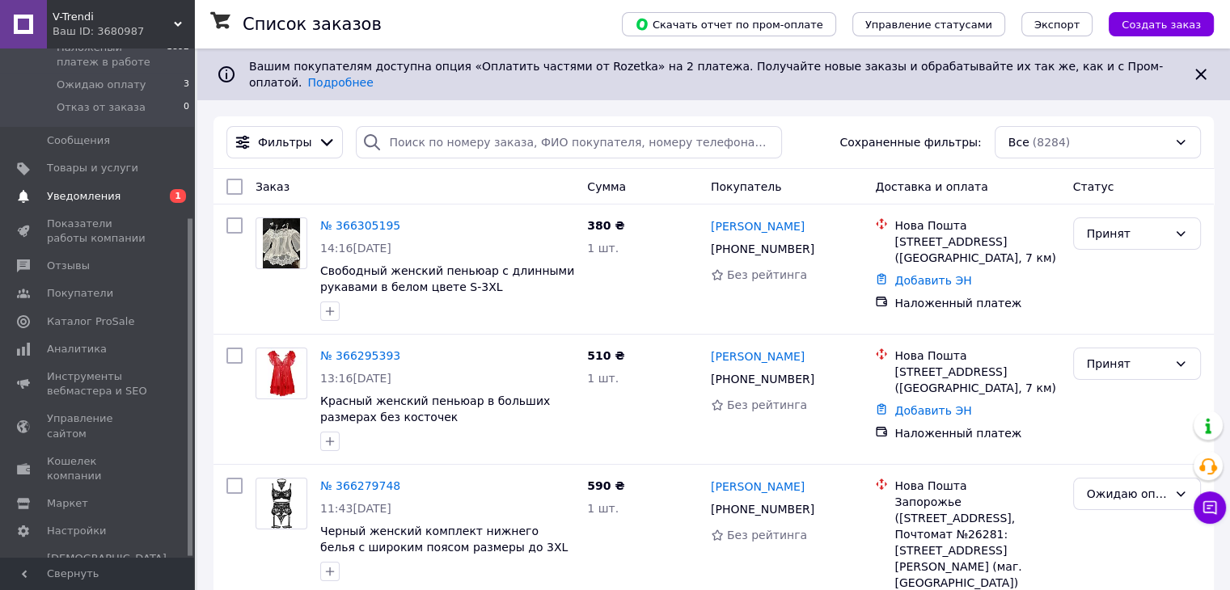
click at [109, 189] on span "Уведомления" at bounding box center [84, 196] width 74 height 15
